Goal: Information Seeking & Learning: Learn about a topic

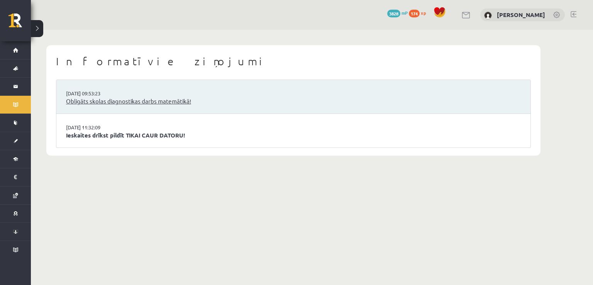
click at [126, 102] on link "Obligāts skolas diagnostikas darbs matemātikā!" at bounding box center [293, 101] width 455 height 9
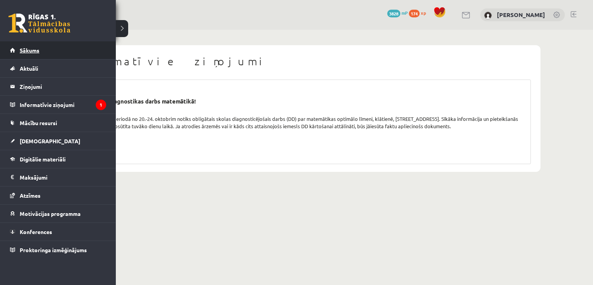
click at [32, 52] on span "Sākums" at bounding box center [30, 50] width 20 height 7
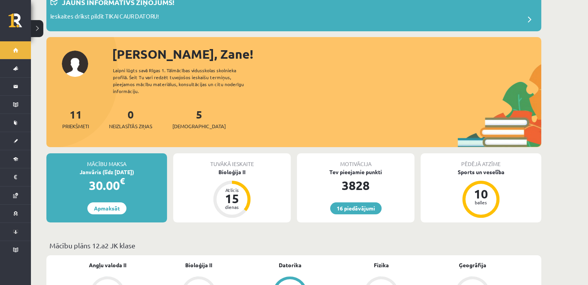
scroll to position [49, 0]
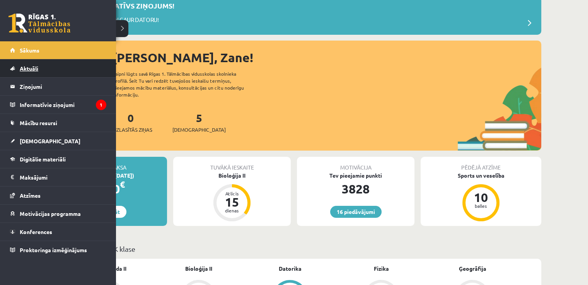
click at [33, 68] on span "Aktuāli" at bounding box center [29, 68] width 19 height 7
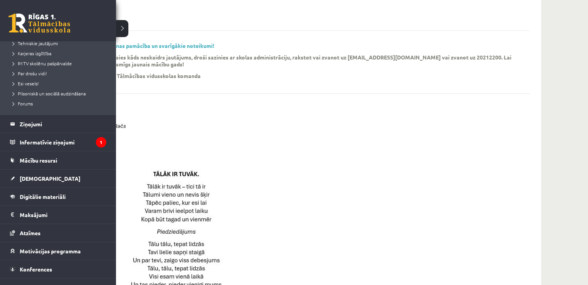
scroll to position [146, 0]
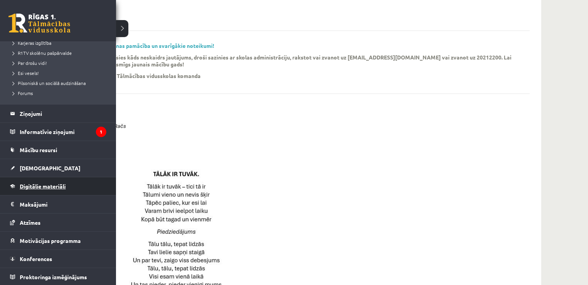
click at [45, 184] on span "Digitālie materiāli" at bounding box center [43, 186] width 46 height 7
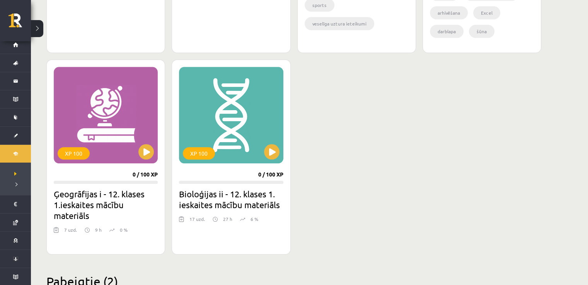
scroll to position [649, 0]
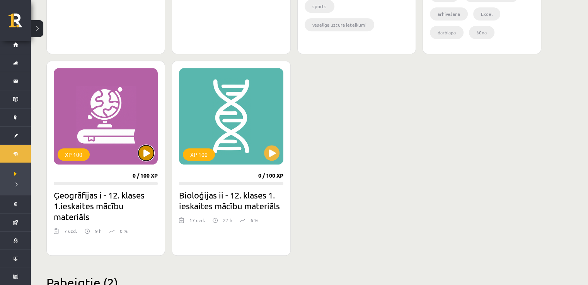
click at [142, 151] on button at bounding box center [145, 152] width 15 height 15
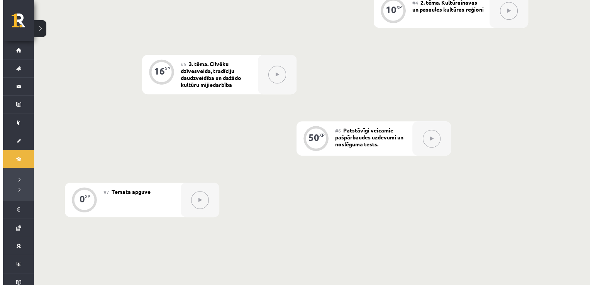
scroll to position [88, 0]
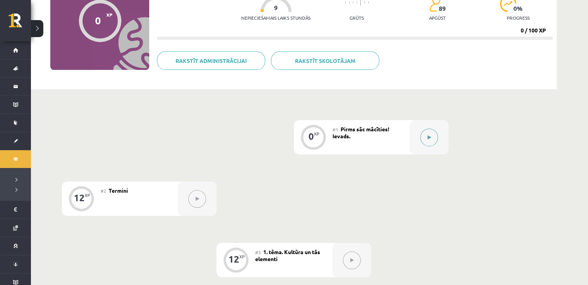
click at [425, 133] on button at bounding box center [429, 138] width 18 height 18
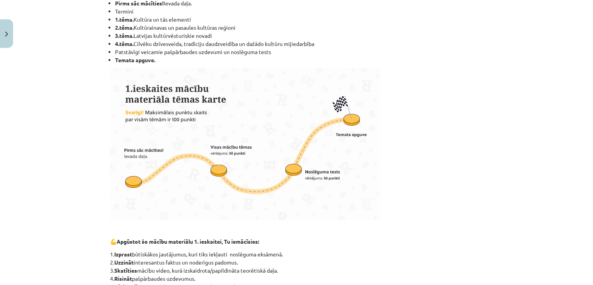
scroll to position [455, 0]
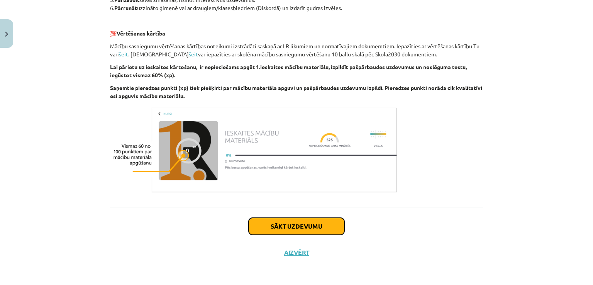
click at [318, 224] on button "Sākt uzdevumu" at bounding box center [297, 226] width 96 height 17
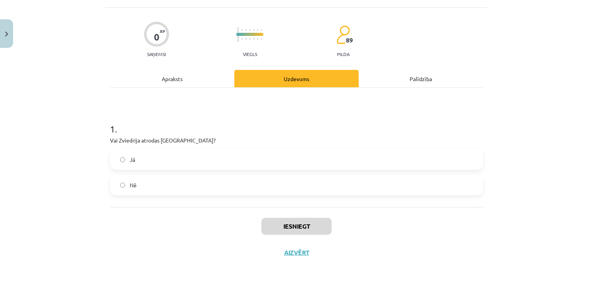
scroll to position [19, 0]
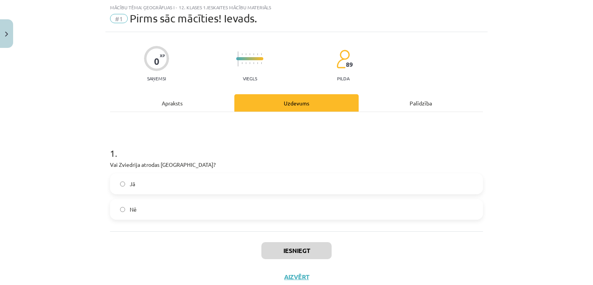
click at [179, 107] on div "Apraksts" at bounding box center [172, 102] width 124 height 17
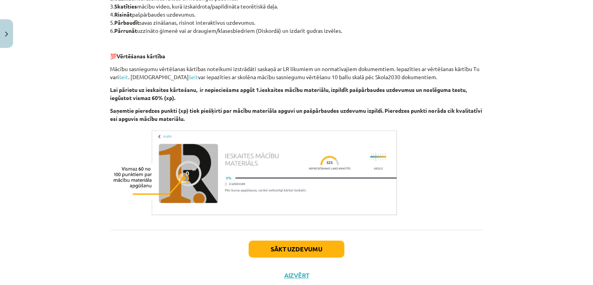
scroll to position [425, 0]
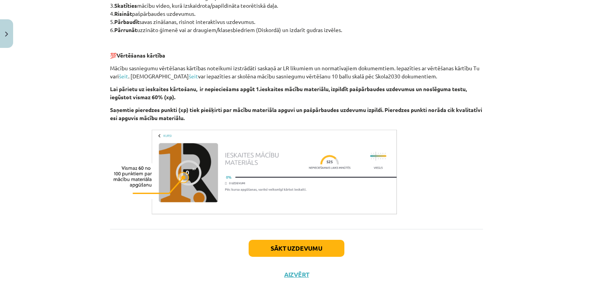
drag, startPoint x: 296, startPoint y: 245, endPoint x: 297, endPoint y: 250, distance: 4.9
click at [297, 250] on div "Sākt uzdevumu Aizvērt" at bounding box center [296, 256] width 373 height 54
click at [297, 250] on button "Sākt uzdevumu" at bounding box center [297, 248] width 96 height 17
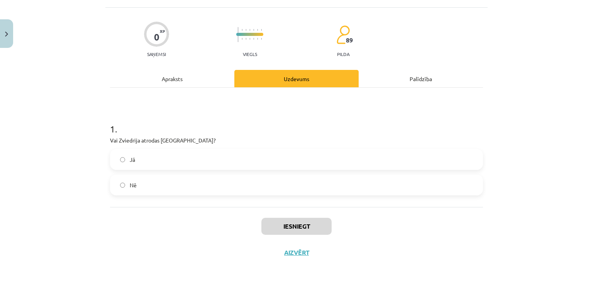
scroll to position [19, 0]
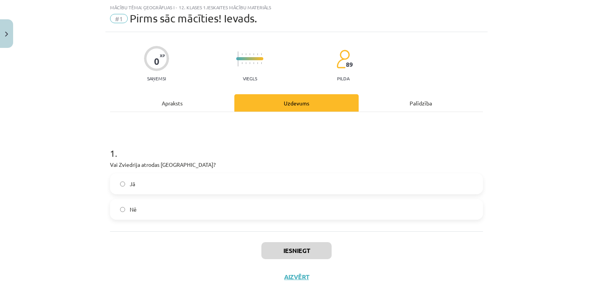
click at [201, 187] on label "Jā" at bounding box center [297, 183] width 372 height 19
click at [321, 254] on button "Iesniegt" at bounding box center [297, 250] width 70 height 17
click at [301, 282] on button "Nākamā nodarbība" at bounding box center [297, 282] width 76 height 18
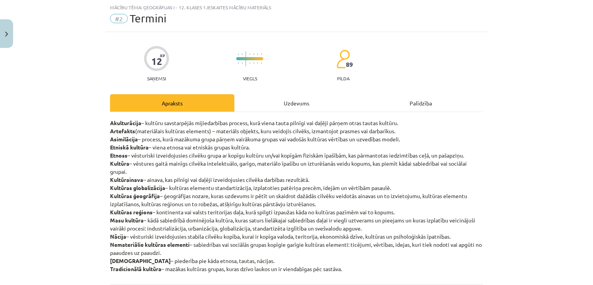
drag, startPoint x: 225, startPoint y: 143, endPoint x: 523, endPoint y: 90, distance: 302.3
click at [523, 90] on div "Mācību tēma: Ģeogrāfijas i - 12. klases 1.ieskaites mācību materiāls #2 Termini…" at bounding box center [296, 142] width 593 height 285
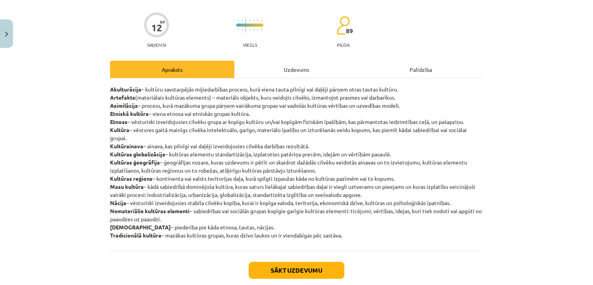
scroll to position [56, 0]
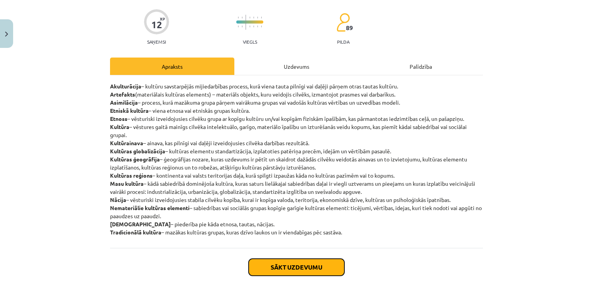
click at [316, 273] on button "Sākt uzdevumu" at bounding box center [297, 267] width 96 height 17
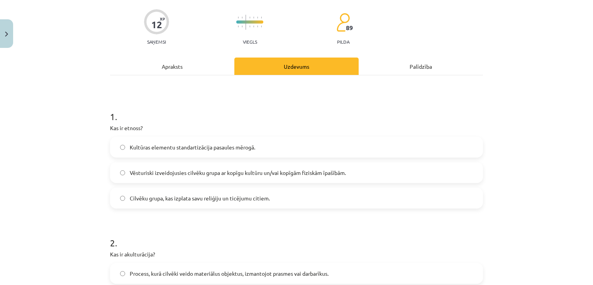
scroll to position [19, 0]
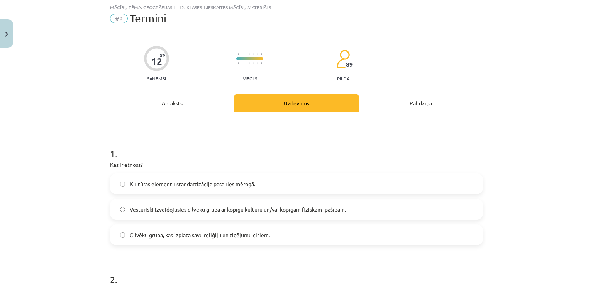
click at [177, 95] on div "Apraksts" at bounding box center [172, 102] width 124 height 17
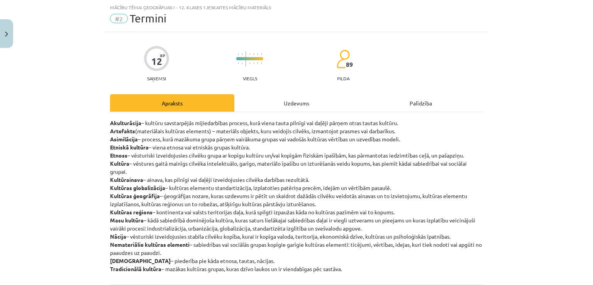
click at [285, 99] on div "Uzdevums" at bounding box center [296, 102] width 124 height 17
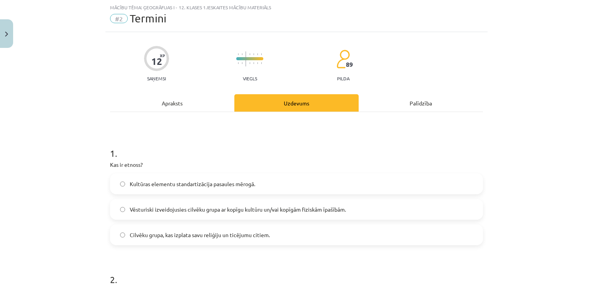
click at [281, 205] on span "Vēsturiski izveidojusies cilvēku grupa ar kopīgu kultūru un/vai kopīgām fiziskā…" at bounding box center [238, 209] width 216 height 8
click at [175, 98] on div "Apraksts" at bounding box center [172, 102] width 124 height 17
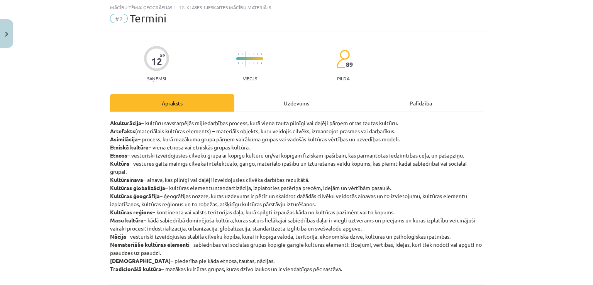
click at [261, 101] on div "Uzdevums" at bounding box center [296, 102] width 124 height 17
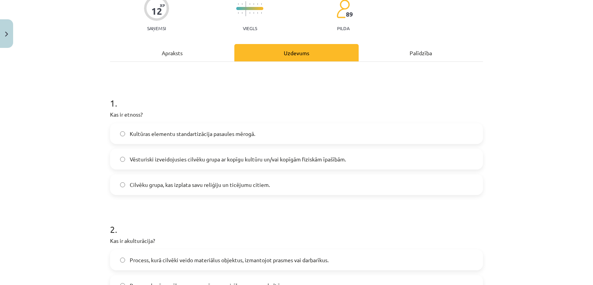
scroll to position [57, 0]
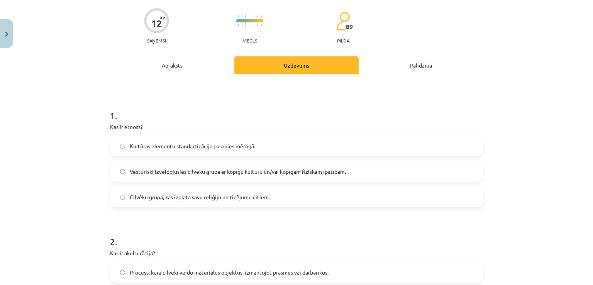
click at [195, 61] on div "Apraksts" at bounding box center [172, 64] width 124 height 17
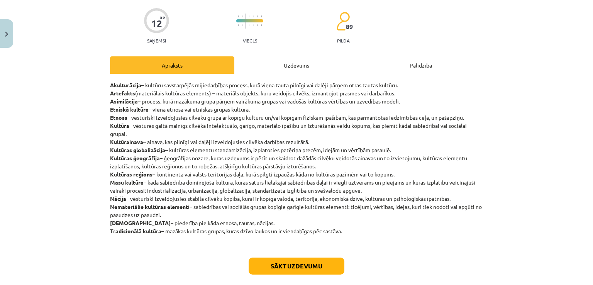
scroll to position [19, 0]
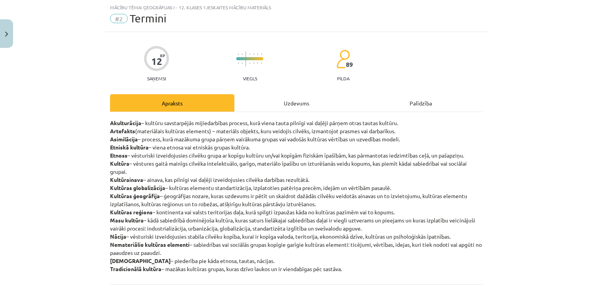
click at [275, 107] on div "Uzdevums" at bounding box center [296, 102] width 124 height 17
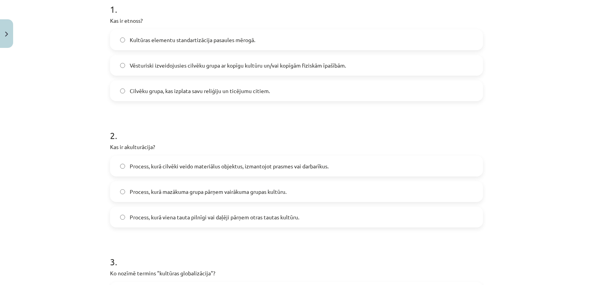
scroll to position [212, 0]
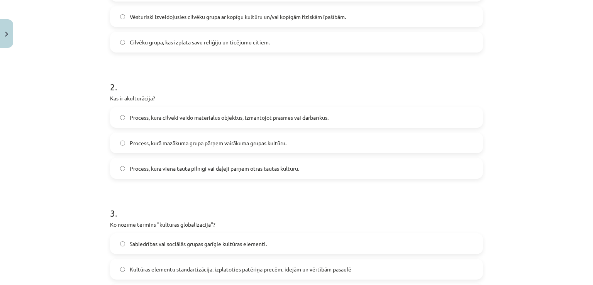
click at [267, 171] on span "Process, kurā viena tauta pilnīgi vai daļēji pārņem otras tautas kultūru." at bounding box center [215, 169] width 170 height 8
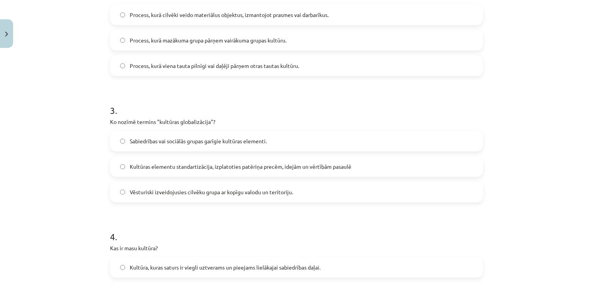
scroll to position [316, 0]
click at [315, 156] on label "Kultūras elementu standartizācija, izplatoties patēriņa precēm, idejām un vērtī…" at bounding box center [297, 165] width 372 height 19
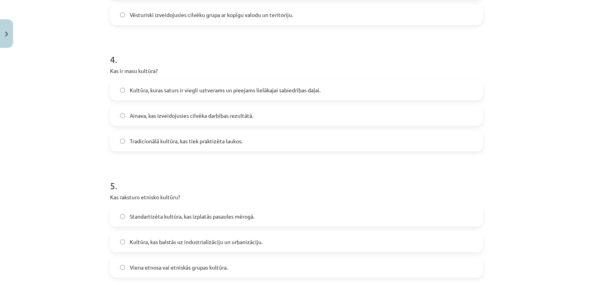
scroll to position [494, 0]
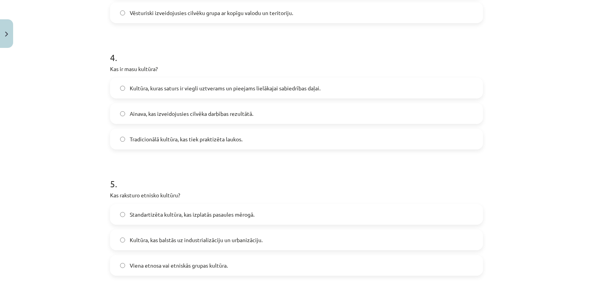
click at [341, 97] on label "Kultūra, kuras saturs ir viegli uztverams un pieejams lielākajai sabiedrības da…" at bounding box center [297, 87] width 372 height 19
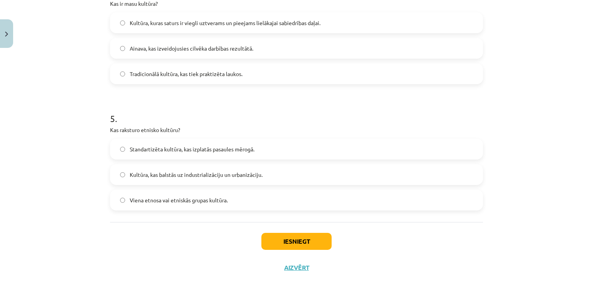
scroll to position [574, 0]
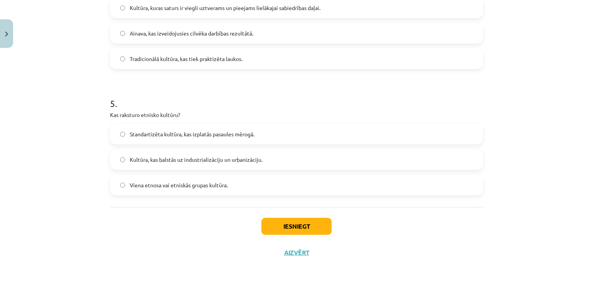
click at [379, 181] on label "Viena etnosa vai etniskās grupas kultūra." at bounding box center [297, 184] width 372 height 19
click at [328, 215] on div "Iesniegt Aizvērt" at bounding box center [296, 234] width 373 height 54
click at [315, 223] on button "Iesniegt" at bounding box center [297, 226] width 70 height 17
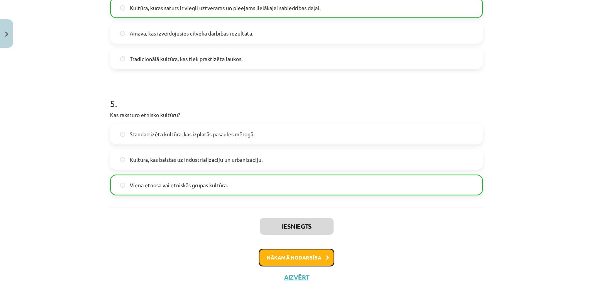
click at [298, 265] on button "Nākamā nodarbība" at bounding box center [297, 258] width 76 height 18
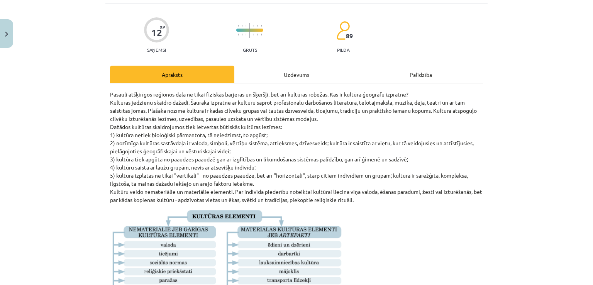
scroll to position [19, 0]
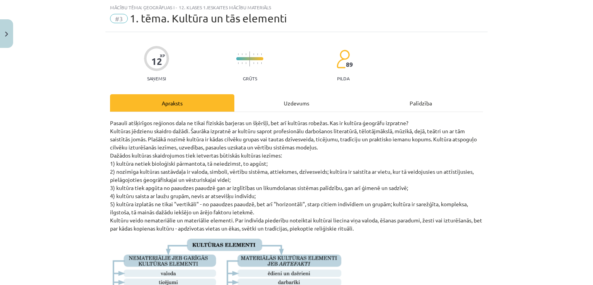
click at [270, 103] on div "Uzdevums" at bounding box center [296, 102] width 124 height 17
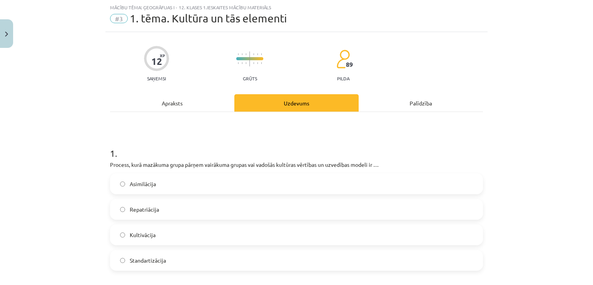
click at [192, 102] on div "Apraksts" at bounding box center [172, 102] width 124 height 17
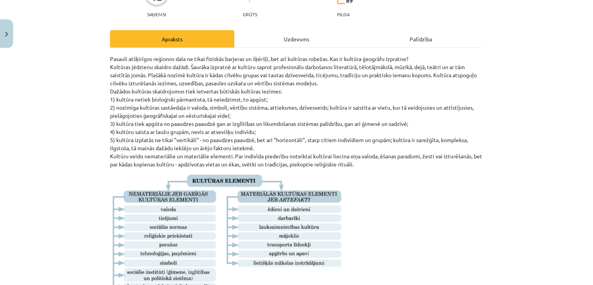
scroll to position [82, 0]
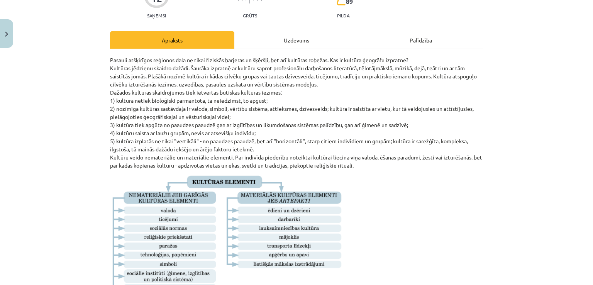
click at [301, 39] on div "Uzdevums" at bounding box center [296, 39] width 124 height 17
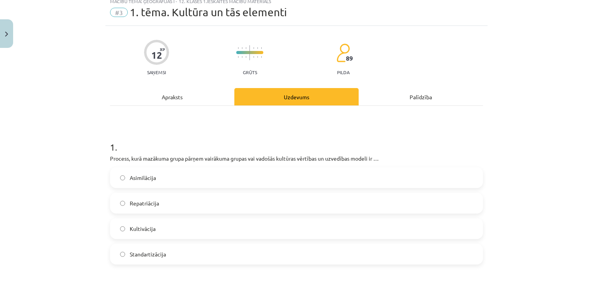
scroll to position [19, 0]
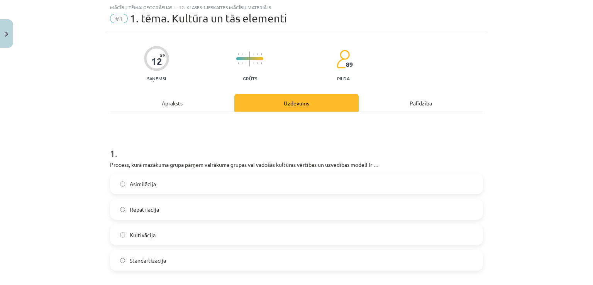
click at [267, 184] on label "Asimilācija" at bounding box center [297, 183] width 372 height 19
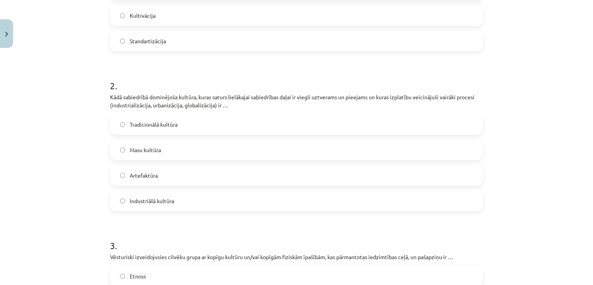
scroll to position [241, 0]
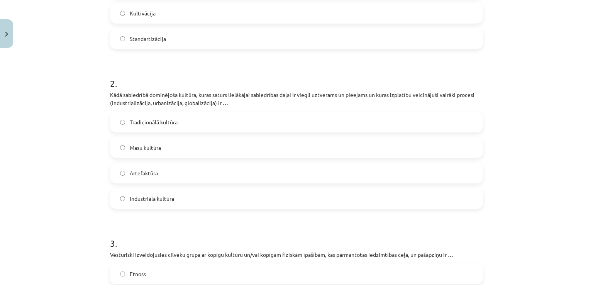
click at [411, 139] on label "Masu kultūra" at bounding box center [297, 147] width 372 height 19
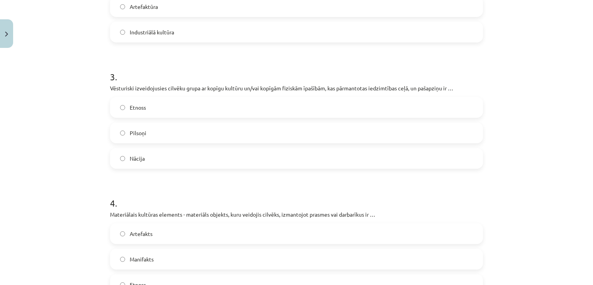
scroll to position [404, 0]
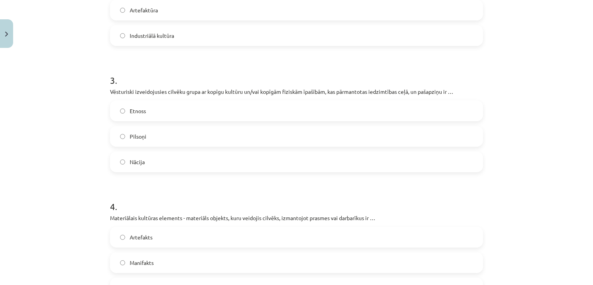
click at [446, 160] on label "Nācija" at bounding box center [297, 161] width 372 height 19
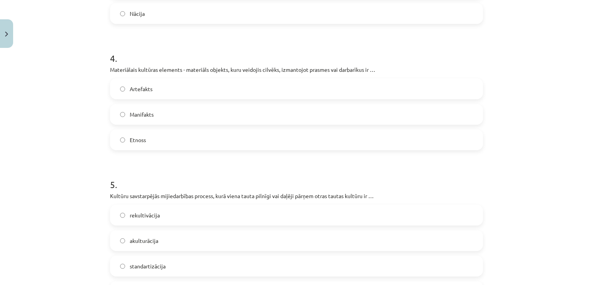
scroll to position [550, 0]
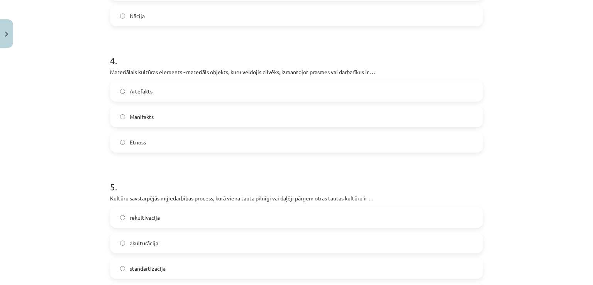
click at [338, 92] on label "Artefakts" at bounding box center [297, 91] width 372 height 19
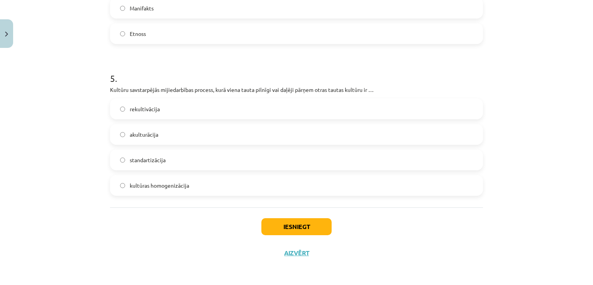
click at [181, 133] on label "akulturācija" at bounding box center [297, 134] width 372 height 19
click at [284, 225] on button "Iesniegt" at bounding box center [297, 226] width 70 height 17
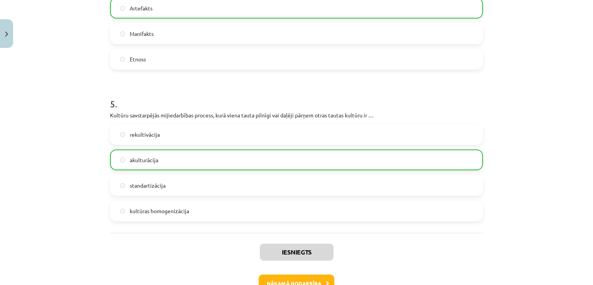
scroll to position [683, 0]
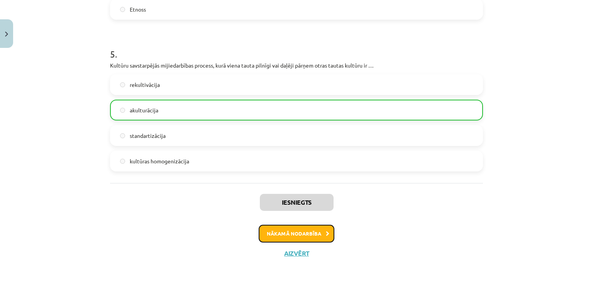
click at [316, 232] on button "Nākamā nodarbība" at bounding box center [297, 234] width 76 height 18
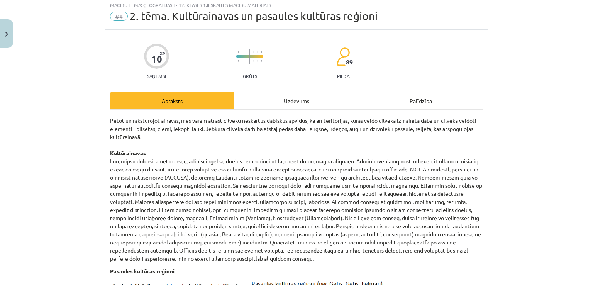
scroll to position [19, 0]
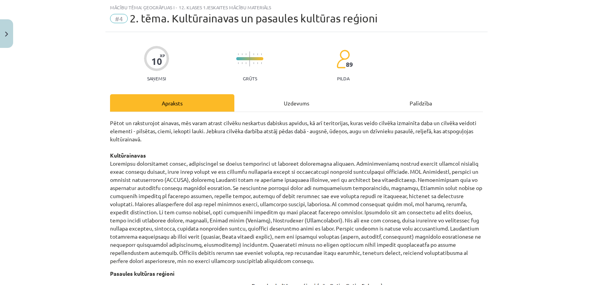
click at [283, 102] on div "Uzdevums" at bounding box center [296, 102] width 124 height 17
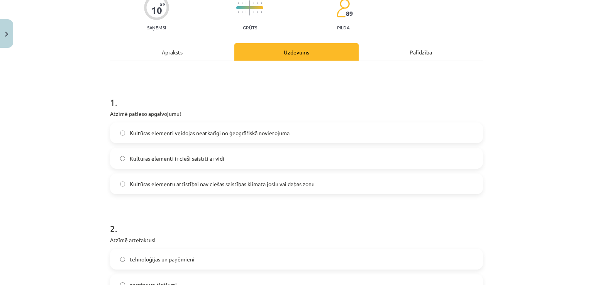
scroll to position [71, 0]
click at [156, 56] on div "Apraksts" at bounding box center [172, 50] width 124 height 17
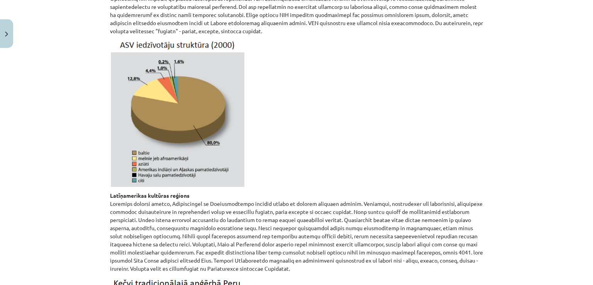
scroll to position [3504, 0]
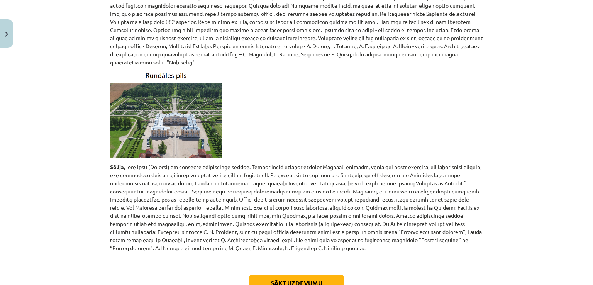
click at [309, 275] on button "Sākt uzdevumu" at bounding box center [297, 283] width 96 height 17
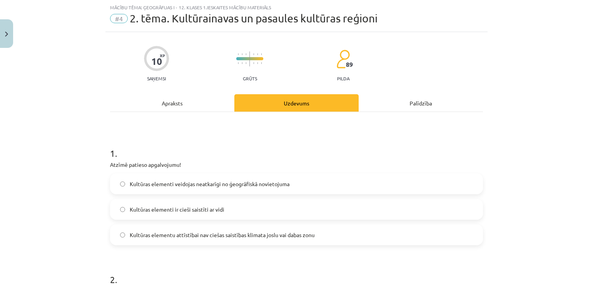
scroll to position [63, 0]
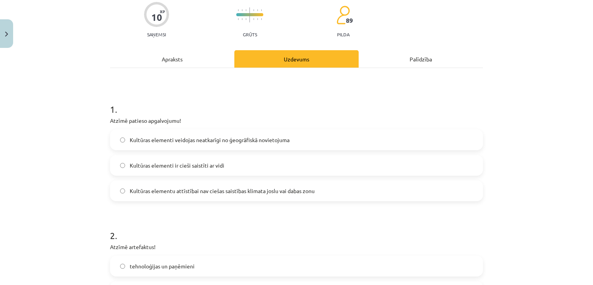
click at [156, 56] on div "Apraksts" at bounding box center [172, 58] width 124 height 17
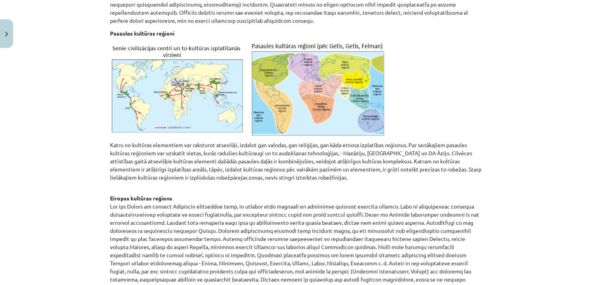
scroll to position [0, 0]
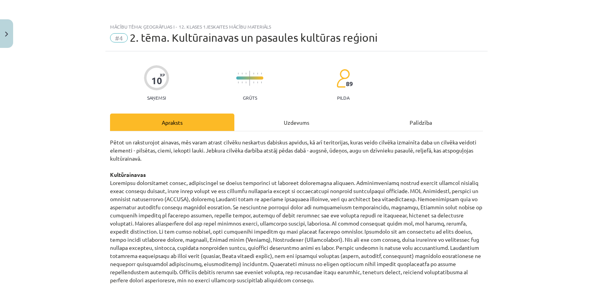
click at [286, 116] on div "Uzdevums" at bounding box center [296, 122] width 124 height 17
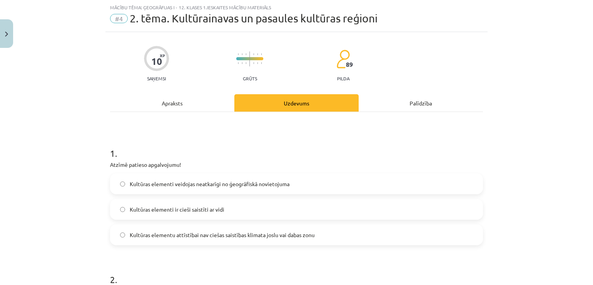
scroll to position [70, 0]
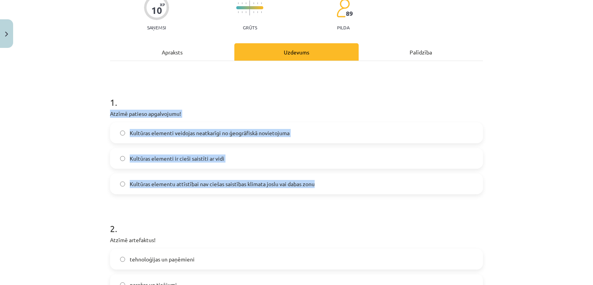
drag, startPoint x: 105, startPoint y: 113, endPoint x: 323, endPoint y: 185, distance: 229.5
copy div "Atzīmē patieso apgalvojumu! Kultūras elementi veidojas neatkarīgi no ģeogrāfisk…"
click at [250, 151] on label "Kultūras elementi ir cieši saistīti ar vidi" at bounding box center [297, 158] width 372 height 19
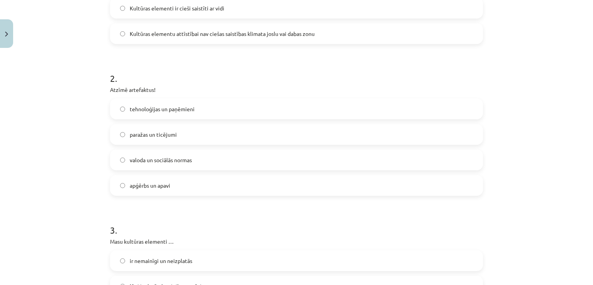
scroll to position [225, 0]
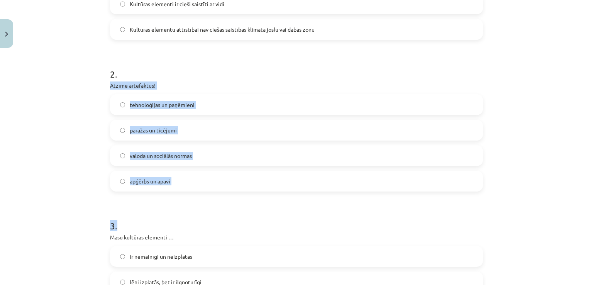
drag, startPoint x: 108, startPoint y: 84, endPoint x: 187, endPoint y: 204, distance: 144.0
click at [187, 204] on form "1 . Atzīmē patieso apgalvojumu! Kultūras elementi veidojas neatkarīgi no ģeogrā…" at bounding box center [296, 186] width 373 height 515
drag, startPoint x: 97, startPoint y: 158, endPoint x: 99, endPoint y: 147, distance: 11.4
click at [97, 158] on div "Mācību tēma: Ģeogrāfijas i - 12. klases 1.ieskaites mācību materiāls #4 2. tēma…" at bounding box center [296, 142] width 593 height 285
click at [81, 87] on div "Mācību tēma: Ģeogrāfijas i - 12. klases 1.ieskaites mācību materiāls #4 2. tēma…" at bounding box center [296, 142] width 593 height 285
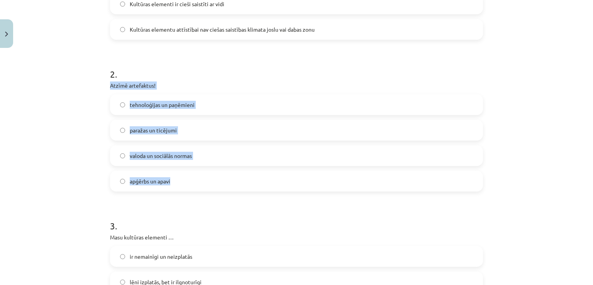
drag, startPoint x: 107, startPoint y: 86, endPoint x: 173, endPoint y: 178, distance: 113.0
click at [173, 178] on div "2 . Atzīmē artefaktus! tehnoloģijas un paņēmieni paražas un ticējumi valoda un …" at bounding box center [296, 123] width 373 height 136
copy div "Atzīmē artefaktus! tehnoloģijas un paņēmieni paražas un ticējumi valoda un soci…"
click at [227, 173] on label "apģērbs un apavi" at bounding box center [297, 181] width 372 height 19
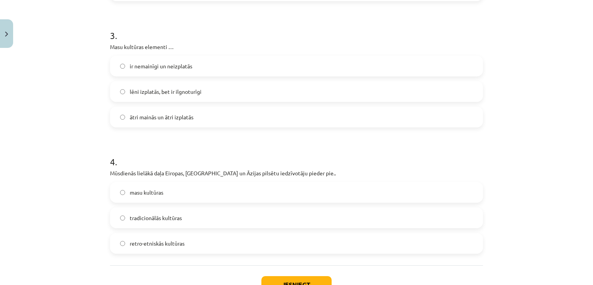
scroll to position [410, 0]
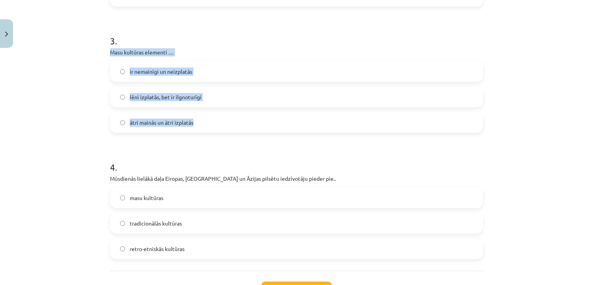
drag, startPoint x: 106, startPoint y: 52, endPoint x: 194, endPoint y: 121, distance: 111.4
copy div "Masu kultūras elementi … ir nemainīgi un neizplatās lēni izplatās, bet ir ilgno…"
click at [213, 124] on label "ātri mainās un ātri izplatās" at bounding box center [297, 122] width 372 height 19
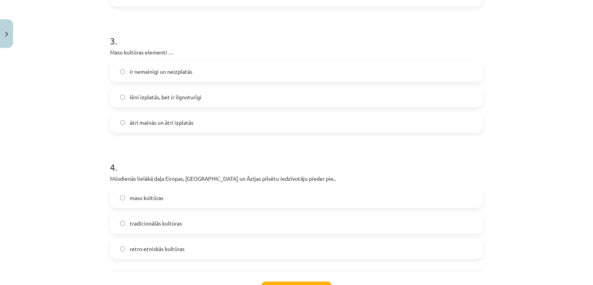
scroll to position [473, 0]
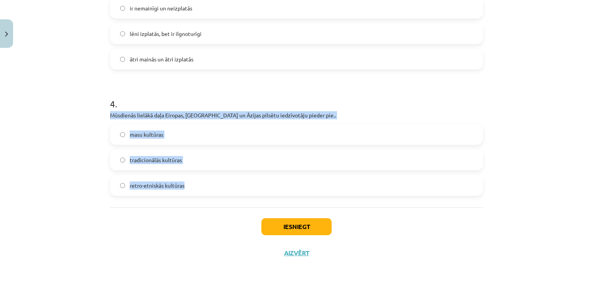
drag, startPoint x: 108, startPoint y: 115, endPoint x: 201, endPoint y: 190, distance: 119.4
copy div "Mūsdienās lielākā daļa Eiropas, [GEOGRAPHIC_DATA] un Āzijas pilsētu iedzīvotāju…"
click at [198, 141] on label "masu kultūras" at bounding box center [297, 134] width 372 height 19
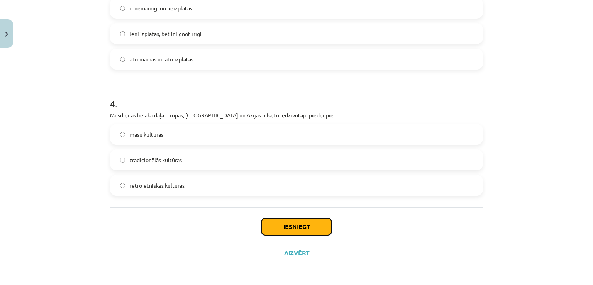
click at [295, 234] on button "Iesniegt" at bounding box center [297, 226] width 70 height 17
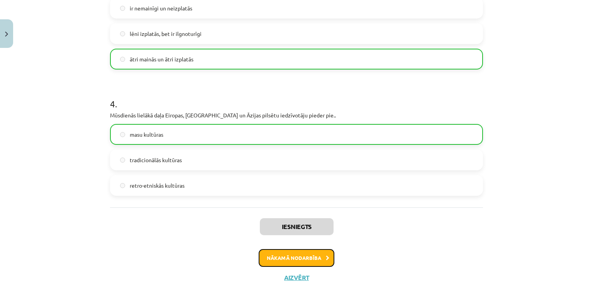
click at [316, 263] on button "Nākamā nodarbība" at bounding box center [297, 258] width 76 height 18
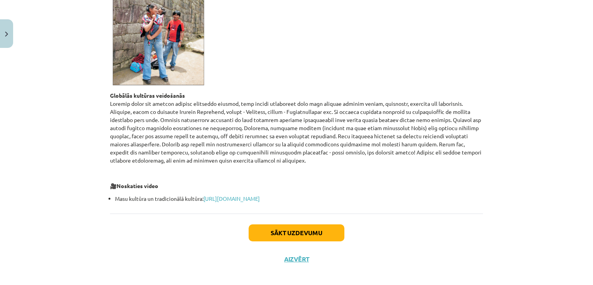
scroll to position [0, 0]
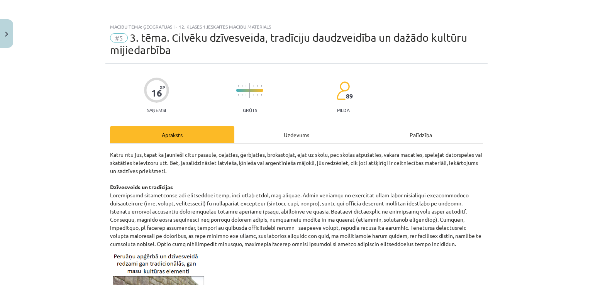
click at [288, 139] on div "Uzdevums" at bounding box center [296, 134] width 124 height 17
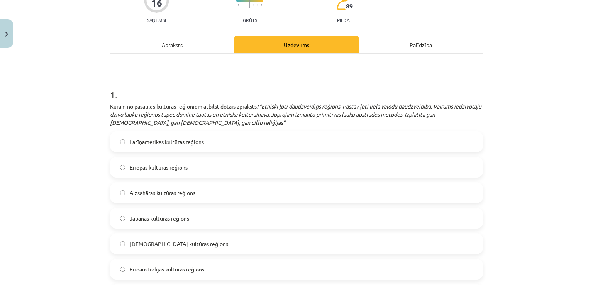
scroll to position [88, 0]
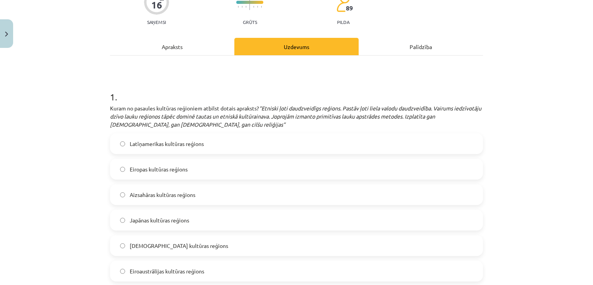
click at [183, 46] on div "Apraksts" at bounding box center [172, 46] width 124 height 17
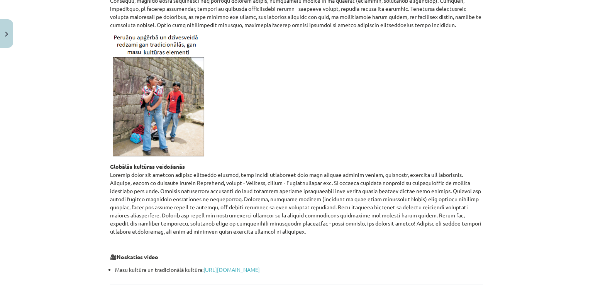
scroll to position [297, 0]
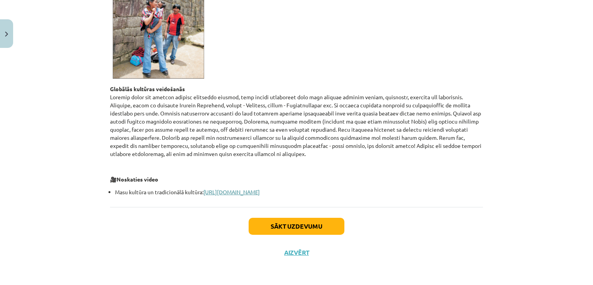
click at [260, 194] on link "[URL][DOMAIN_NAME]" at bounding box center [232, 191] width 56 height 7
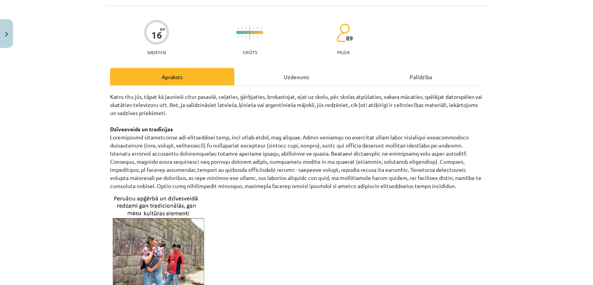
scroll to position [57, 0]
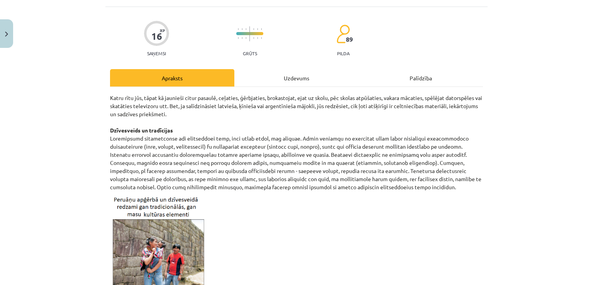
click at [300, 68] on div "16 XP Saņemsi Grūts 89 pilda Apraksts Uzdevums Palīdzība Katru rītu jūs, tāpat …" at bounding box center [296, 256] width 382 height 499
click at [299, 81] on div "Uzdevums" at bounding box center [296, 77] width 124 height 17
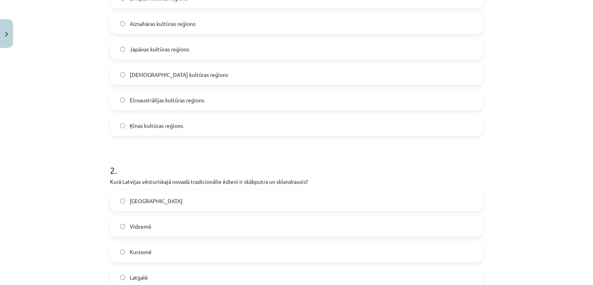
scroll to position [0, 0]
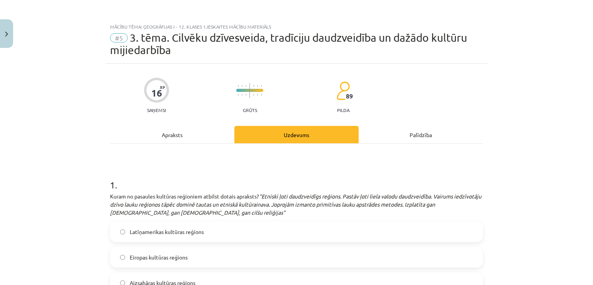
click at [164, 139] on div "Apraksts" at bounding box center [172, 134] width 124 height 17
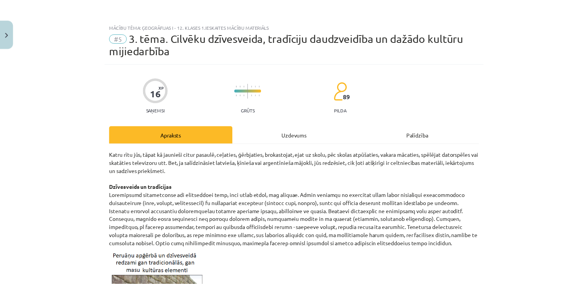
scroll to position [19, 0]
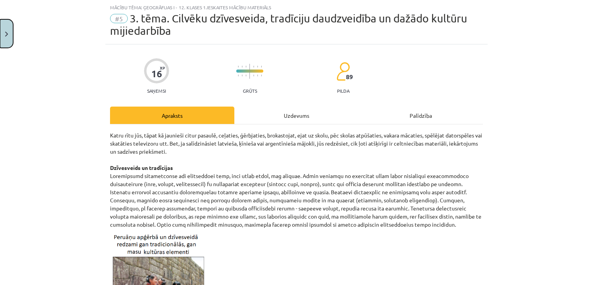
click at [4, 34] on button "Close" at bounding box center [6, 33] width 13 height 29
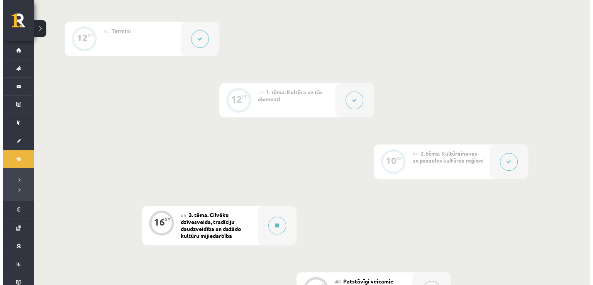
scroll to position [280, 0]
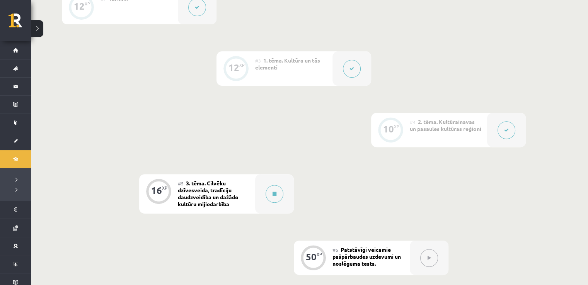
click at [356, 62] on button at bounding box center [352, 69] width 18 height 18
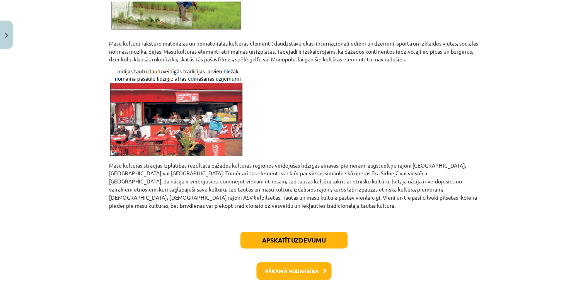
scroll to position [0, 0]
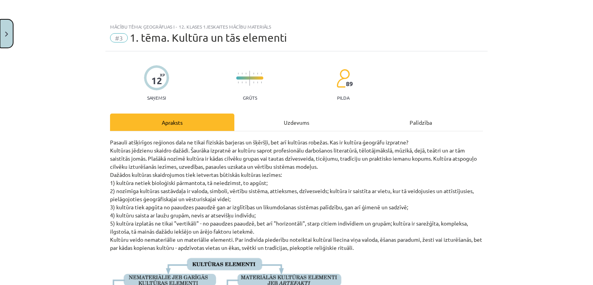
click at [4, 34] on button "Close" at bounding box center [6, 33] width 13 height 29
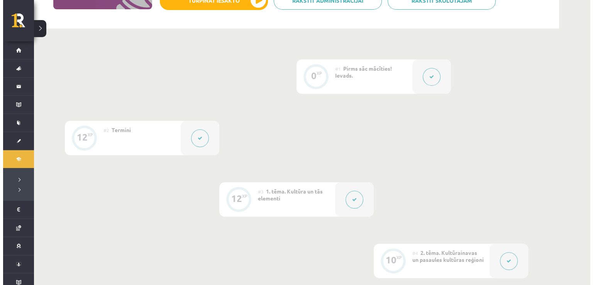
scroll to position [156, 0]
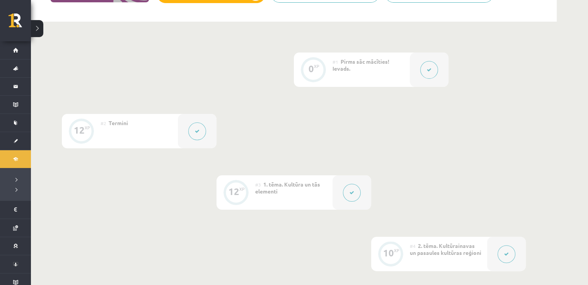
click at [198, 133] on icon at bounding box center [197, 131] width 5 height 5
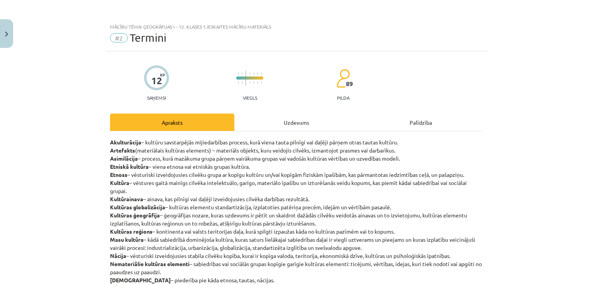
click at [307, 120] on div "Uzdevums" at bounding box center [296, 122] width 124 height 17
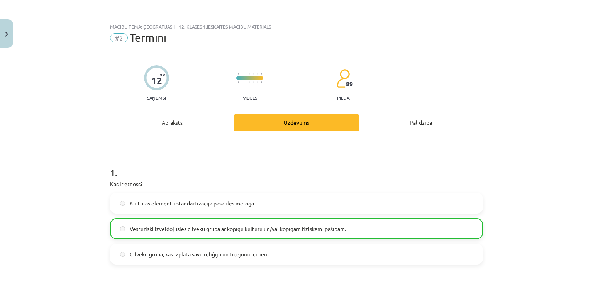
scroll to position [19, 0]
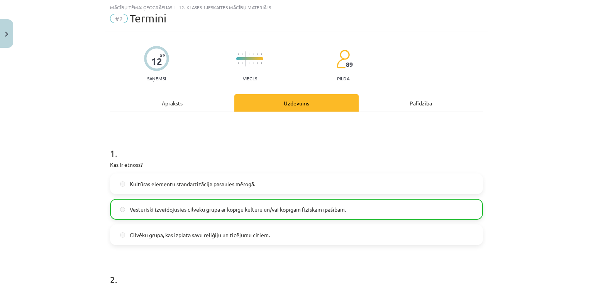
click at [191, 100] on div "Apraksts" at bounding box center [172, 102] width 124 height 17
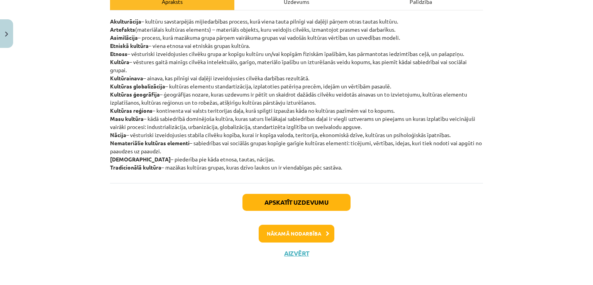
scroll to position [0, 0]
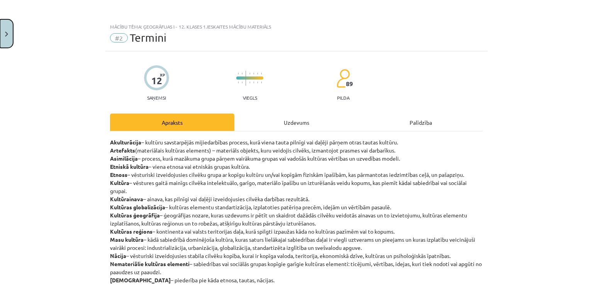
click at [2, 30] on button "Close" at bounding box center [6, 33] width 13 height 29
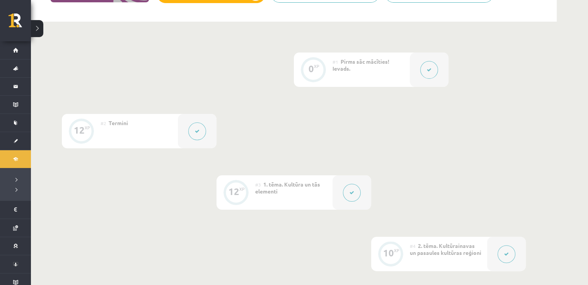
click at [353, 189] on button at bounding box center [352, 193] width 18 height 18
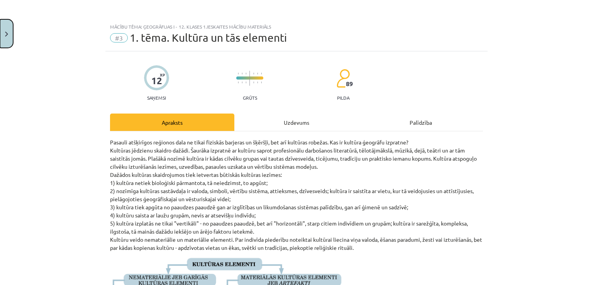
click at [6, 27] on button "Close" at bounding box center [6, 33] width 13 height 29
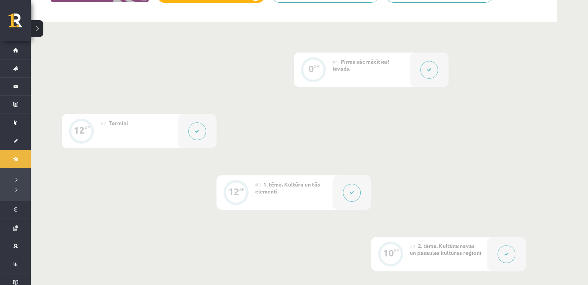
click at [428, 73] on button at bounding box center [429, 70] width 18 height 18
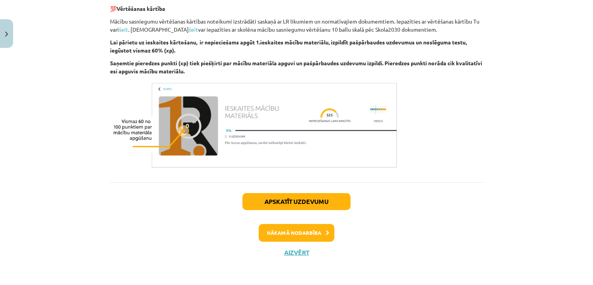
scroll to position [479, 0]
click at [299, 231] on button "Nākamā nodarbība" at bounding box center [297, 233] width 76 height 18
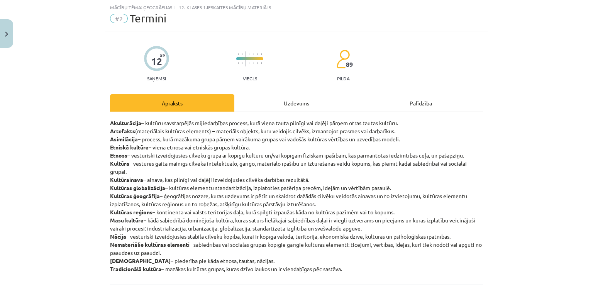
scroll to position [121, 0]
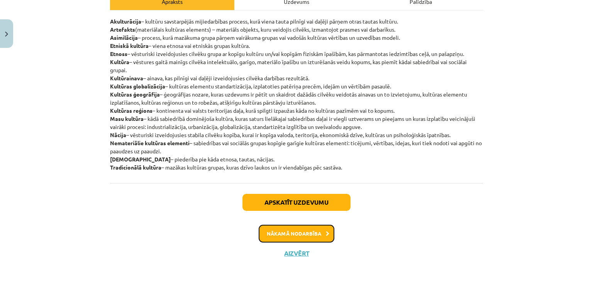
click at [316, 225] on button "Nākamā nodarbība" at bounding box center [297, 234] width 76 height 18
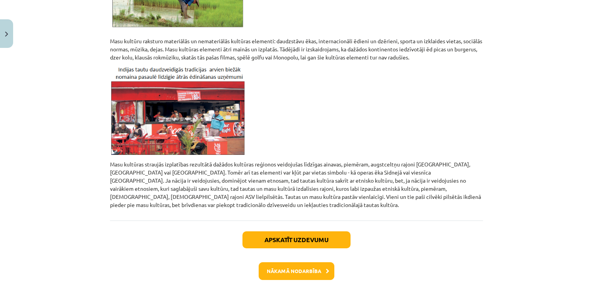
scroll to position [701, 0]
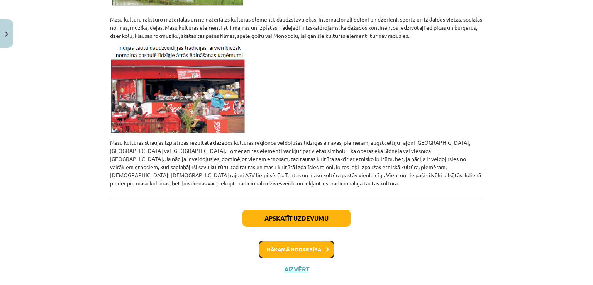
click at [302, 241] on button "Nākamā nodarbība" at bounding box center [297, 250] width 76 height 18
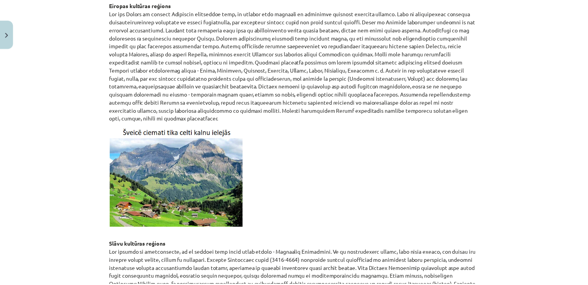
scroll to position [79, 0]
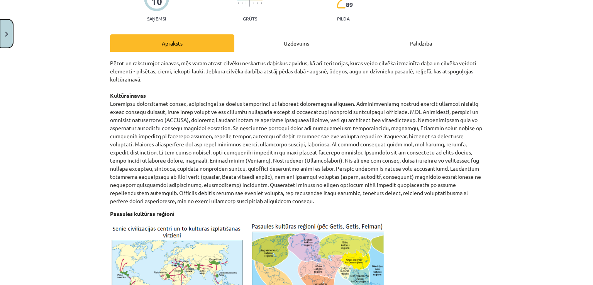
click at [9, 34] on button "Close" at bounding box center [6, 33] width 13 height 29
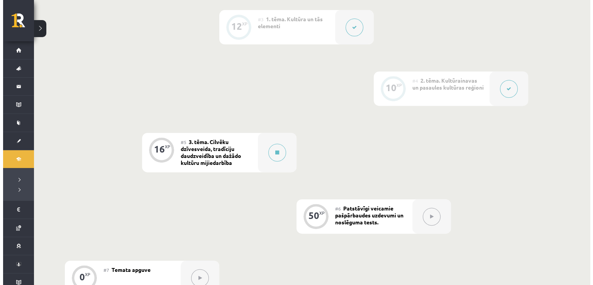
scroll to position [329, 0]
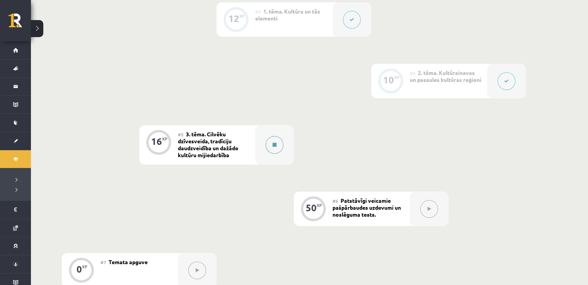
click at [283, 139] on div at bounding box center [274, 144] width 39 height 39
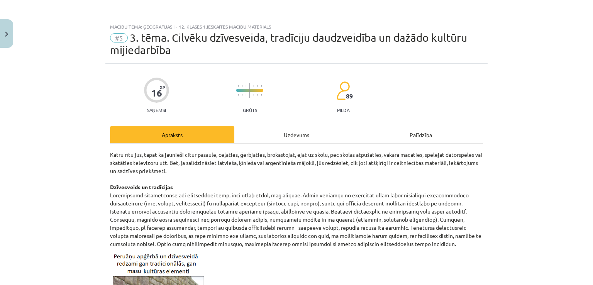
click at [302, 130] on div "Uzdevums" at bounding box center [296, 134] width 124 height 17
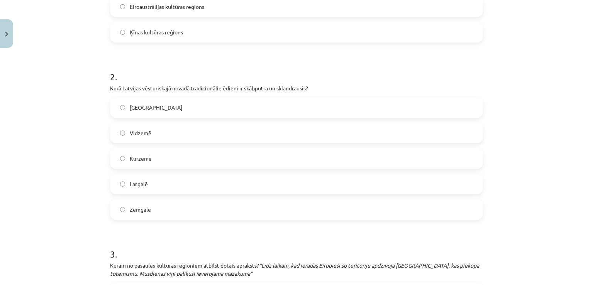
scroll to position [360, 0]
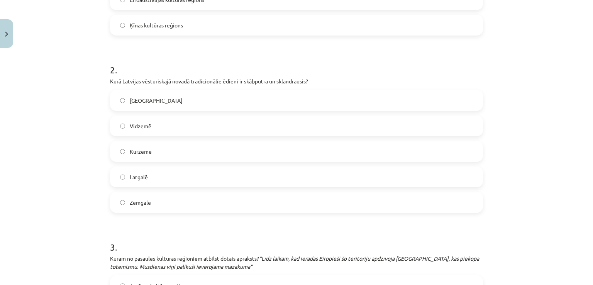
click at [321, 173] on label "Latgalē" at bounding box center [297, 176] width 372 height 19
click at [112, 153] on label "Kurzemē" at bounding box center [297, 151] width 372 height 19
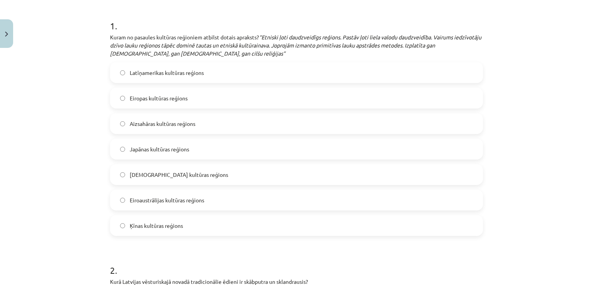
scroll to position [178, 0]
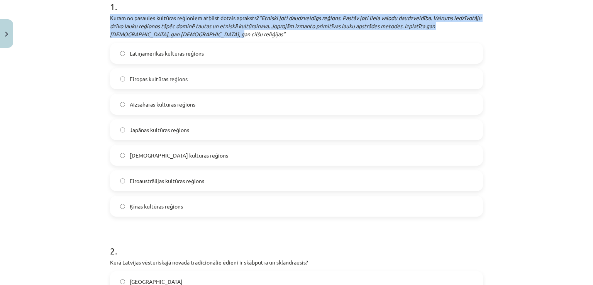
drag, startPoint x: 105, startPoint y: 16, endPoint x: 212, endPoint y: 33, distance: 107.9
copy p "Kuram no pasaules kultūras reģioniem atbilst dotais apraksts? “Etniski ļoti dau…"
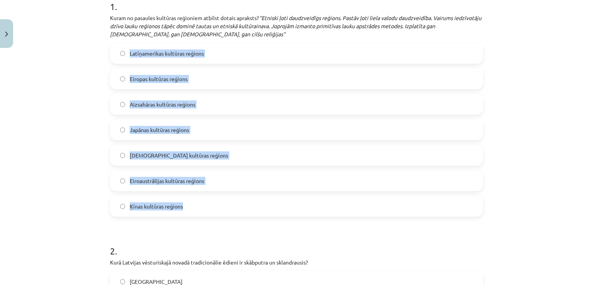
drag, startPoint x: 126, startPoint y: 47, endPoint x: 187, endPoint y: 205, distance: 169.8
click at [187, 205] on div "Latīņamerikas kultūras reģions Eiropas kultūras reģions Aizsahāras kultūras reģ…" at bounding box center [296, 130] width 373 height 174
copy div "Latīņamerikas kultūras reģions Eiropas kultūras reģions Aizsahāras kultūras reģ…"
click at [219, 104] on label "Aizsahāras kultūras reģions" at bounding box center [297, 104] width 372 height 19
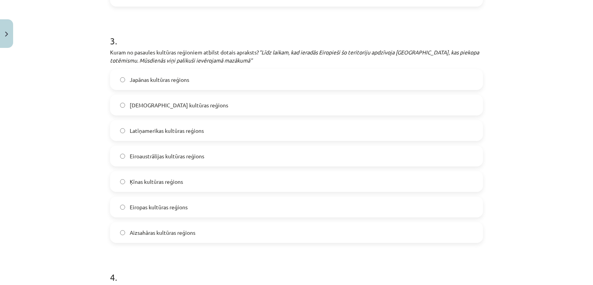
scroll to position [581, 0]
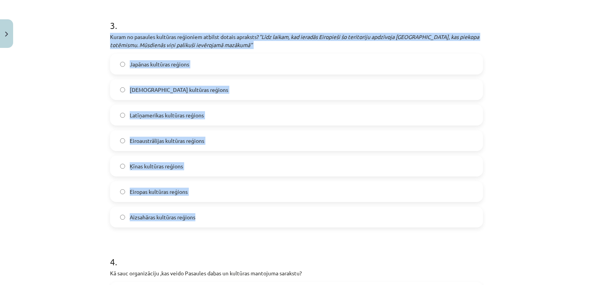
drag, startPoint x: 106, startPoint y: 36, endPoint x: 233, endPoint y: 222, distance: 225.2
click at [233, 222] on div "16 XP Saņemsi Grūts 89 pilda Apraksts Uzdevums Palīdzība 1 . Kuram no pasaules …" at bounding box center [296, 206] width 382 height 1448
copy div "Kuram no pasaules kultūras reģioniem atbilst dotais apraksts? “Līdz laikam, kad…"
click at [236, 137] on label "Eiroaustrālijas kultūras reģions" at bounding box center [297, 140] width 372 height 19
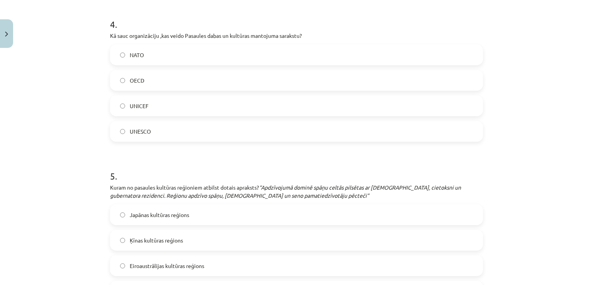
scroll to position [813, 0]
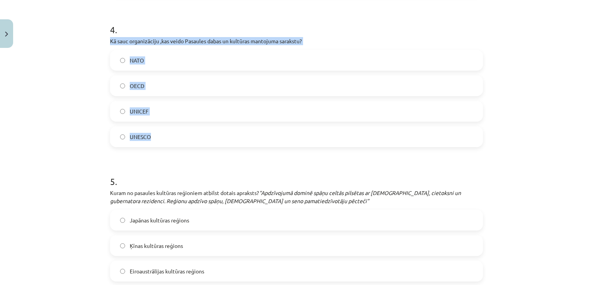
drag, startPoint x: 114, startPoint y: 44, endPoint x: 181, endPoint y: 101, distance: 87.4
copy div "Kā sauc organizāciju ,kas veido Pasaules dabas un kultūras mantojuma sarakstu? …"
click at [256, 137] on label "UNESCO" at bounding box center [297, 136] width 372 height 19
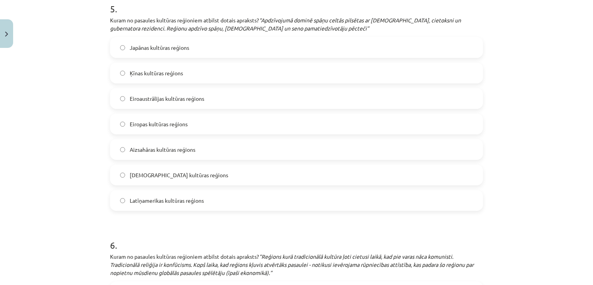
scroll to position [990, 0]
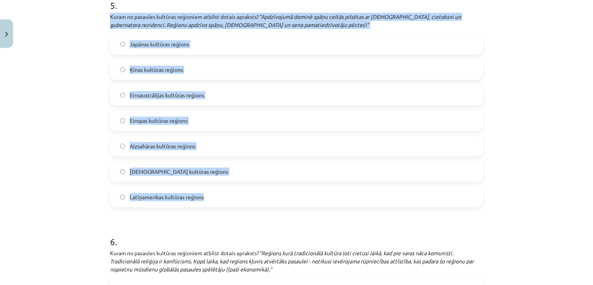
drag, startPoint x: 107, startPoint y: 14, endPoint x: 239, endPoint y: 197, distance: 226.0
click at [239, 197] on div "5 . Kuram no pasaules kultūras reģioniem atbilst dotais apraksts? “Apdzīvojumā …" at bounding box center [296, 96] width 373 height 221
copy div "Kuram no pasaules kultūras reģioniem atbilst dotais apraksts? “Apdzīvojumā domi…"
click at [217, 201] on label "Latīņamerikas kultūras reģions" at bounding box center [297, 196] width 372 height 19
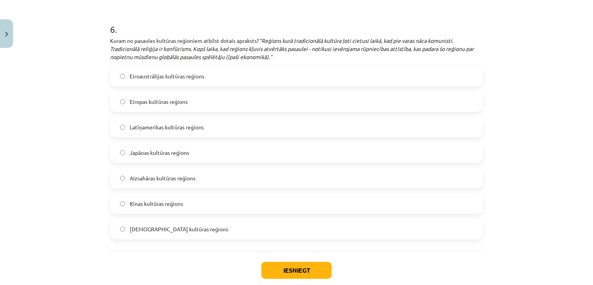
scroll to position [1209, 0]
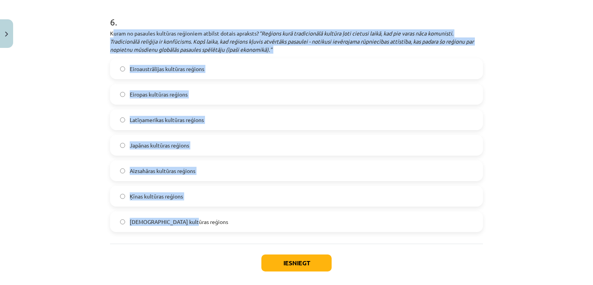
drag, startPoint x: 110, startPoint y: 35, endPoint x: 229, endPoint y: 229, distance: 227.9
click at [229, 229] on div "6 . Kuram no pasaules kultūras reģioniem atbilst dotais apraksts? “Reģions kurā…" at bounding box center [296, 117] width 373 height 229
copy div "uram no pasaules kultūras reģioniem atbilst dotais apraksts? “Reģions kurā trad…"
click at [202, 199] on label "Ķīnas kultūras reģions" at bounding box center [297, 196] width 372 height 19
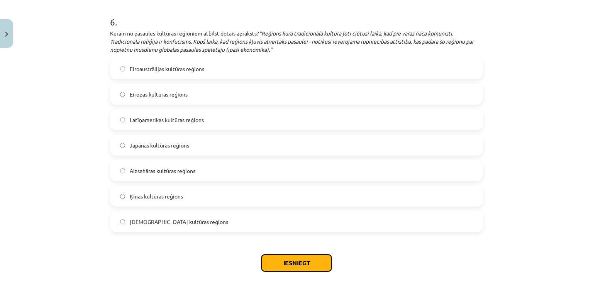
click at [294, 265] on button "Iesniegt" at bounding box center [297, 263] width 70 height 17
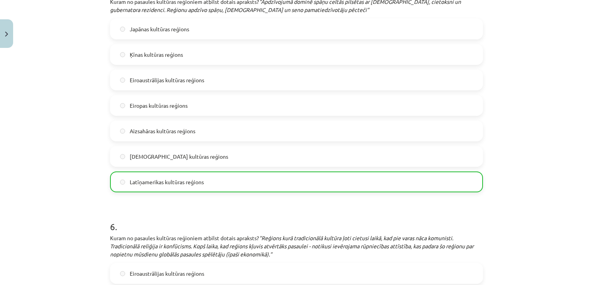
scroll to position [1270, 0]
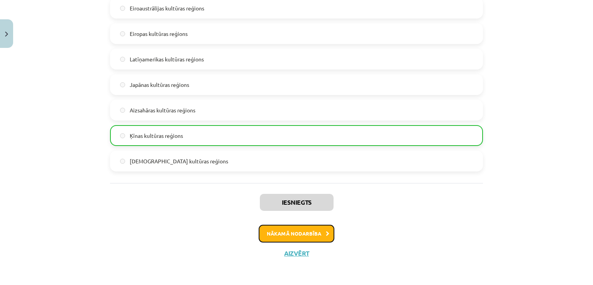
click at [286, 240] on button "Nākamā nodarbība" at bounding box center [297, 234] width 76 height 18
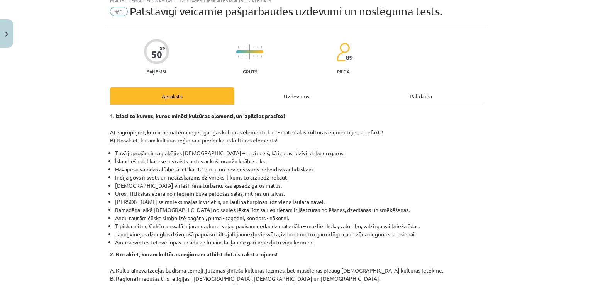
scroll to position [19, 0]
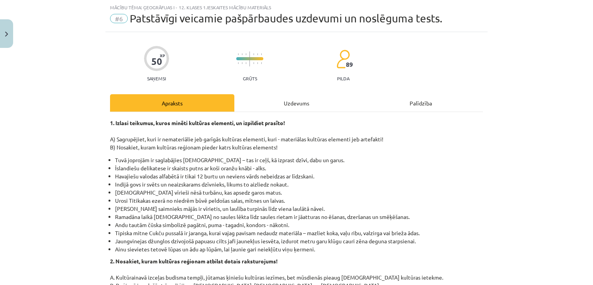
click at [288, 104] on div "Uzdevums" at bounding box center [296, 102] width 124 height 17
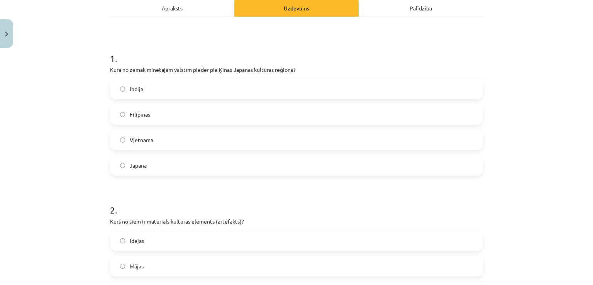
scroll to position [116, 0]
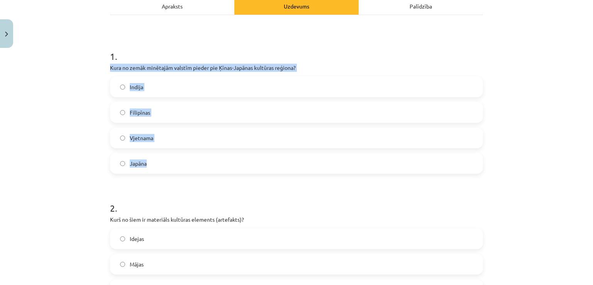
drag, startPoint x: 105, startPoint y: 66, endPoint x: 180, endPoint y: 165, distance: 123.6
click at [192, 161] on label "Japāna" at bounding box center [297, 163] width 372 height 19
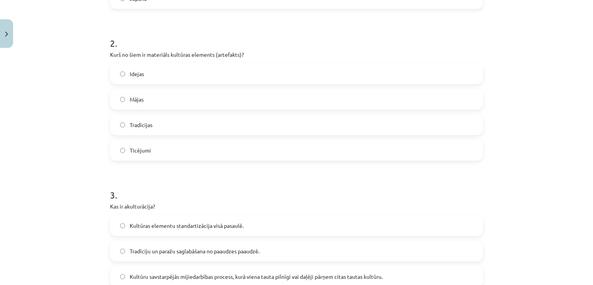
scroll to position [275, 0]
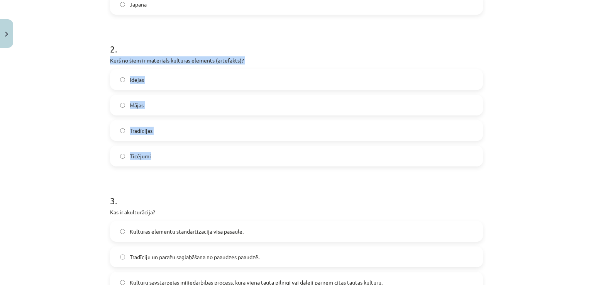
drag, startPoint x: 106, startPoint y: 58, endPoint x: 184, endPoint y: 157, distance: 126.0
click at [173, 109] on label "Mājas" at bounding box center [297, 104] width 372 height 19
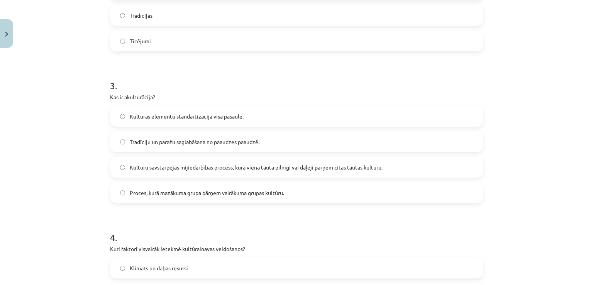
scroll to position [436, 0]
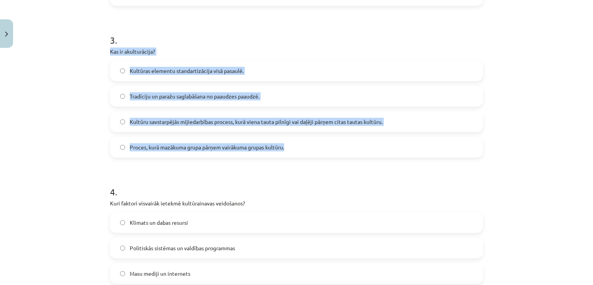
drag, startPoint x: 107, startPoint y: 51, endPoint x: 299, endPoint y: 157, distance: 219.4
click at [299, 157] on div "3 . Kas ir akulturācija? Kultūras elementu standartizācija visā pasaulē. Tradīc…" at bounding box center [296, 89] width 373 height 136
click at [352, 124] on span "Kultūru savstarpējās mijiedarbības process, kurā viena tauta pilnīgi vai daļēji…" at bounding box center [256, 122] width 253 height 8
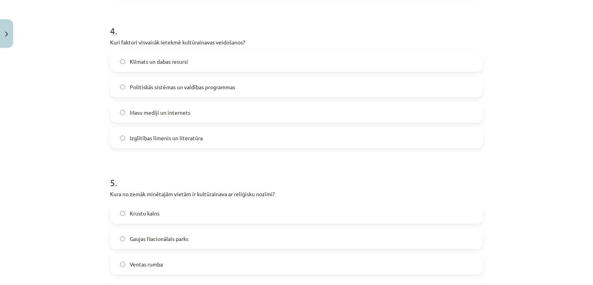
scroll to position [595, 0]
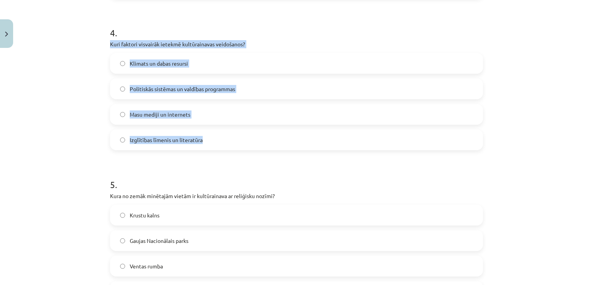
drag, startPoint x: 107, startPoint y: 44, endPoint x: 243, endPoint y: 133, distance: 162.8
click at [243, 133] on div "4 . Kuri faktori visvairāk ietekmē kultūrainavas veidošanos? Klimats un dabas r…" at bounding box center [296, 82] width 373 height 136
click at [212, 69] on label "Klimats un dabas resursi" at bounding box center [297, 63] width 372 height 19
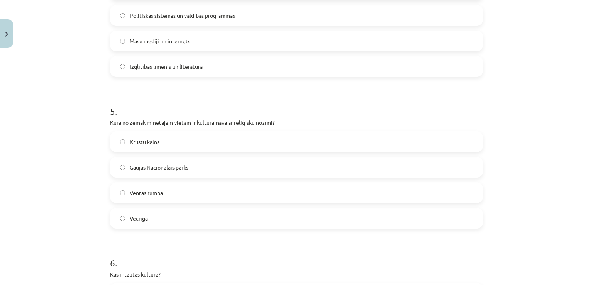
scroll to position [661, 0]
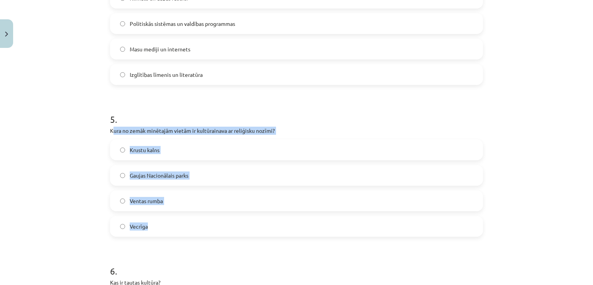
drag, startPoint x: 111, startPoint y: 131, endPoint x: 179, endPoint y: 221, distance: 112.8
click at [179, 221] on div "5 . Kura no zemāk minētajām vietām ir kultūrainava ar reliģisku nozīmi? Krustu …" at bounding box center [296, 168] width 373 height 136
click at [202, 151] on label "Krustu kalns" at bounding box center [297, 149] width 372 height 19
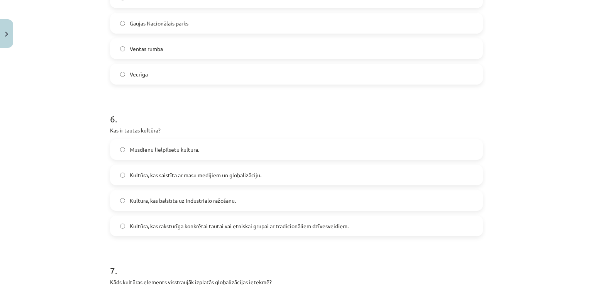
scroll to position [850, 0]
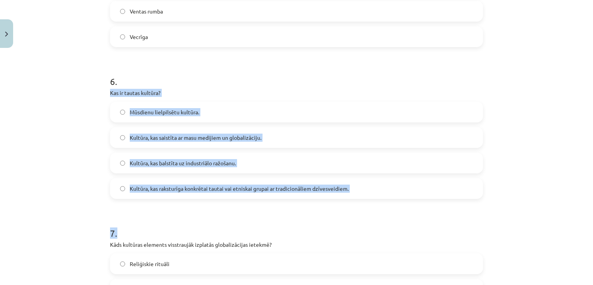
drag, startPoint x: 107, startPoint y: 89, endPoint x: 358, endPoint y: 208, distance: 277.7
click at [358, 208] on form "1 . Kura no zemāk minētajām valstīm pieder pie Ķīnas-Japānas kultūras reģiona? …" at bounding box center [296, 55] width 373 height 1503
click at [405, 211] on form "1 . Kura no zemāk minētajām valstīm pieder pie Ķīnas-Japānas kultūras reģiona? …" at bounding box center [296, 55] width 373 height 1503
drag, startPoint x: 105, startPoint y: 92, endPoint x: 351, endPoint y: 185, distance: 263.0
click at [351, 185] on div "50 XP Saņemsi Grūts 89 pilda Apraksts Uzdevums Palīdzība 1 . Kura no zemāk minē…" at bounding box center [296, 38] width 382 height 1675
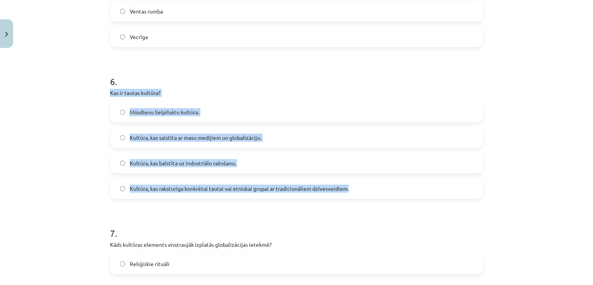
click at [281, 183] on label "Kultūra, kas raksturīga konkrētai tautai vai etniskai grupai ar tradicionāliem …" at bounding box center [297, 188] width 372 height 19
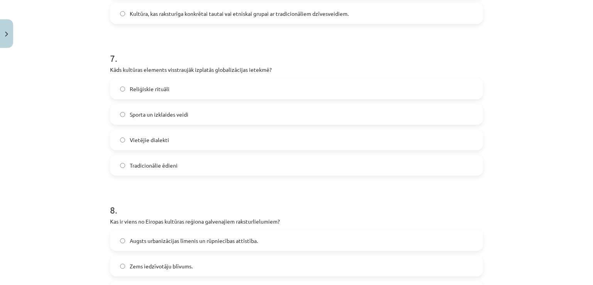
scroll to position [1041, 0]
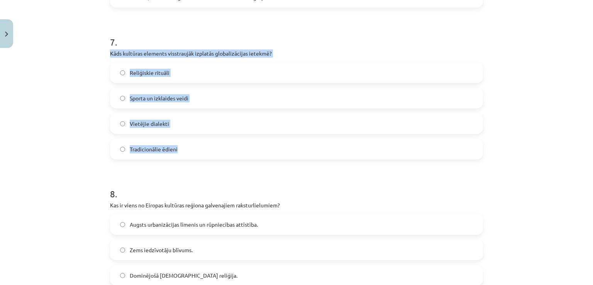
drag, startPoint x: 104, startPoint y: 53, endPoint x: 202, endPoint y: 155, distance: 141.2
click at [212, 102] on label "Sporta un izklaides veidi" at bounding box center [297, 97] width 372 height 19
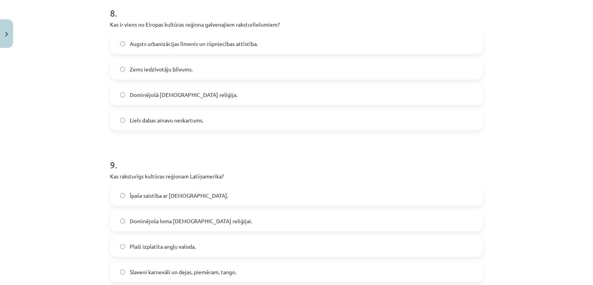
scroll to position [1210, 0]
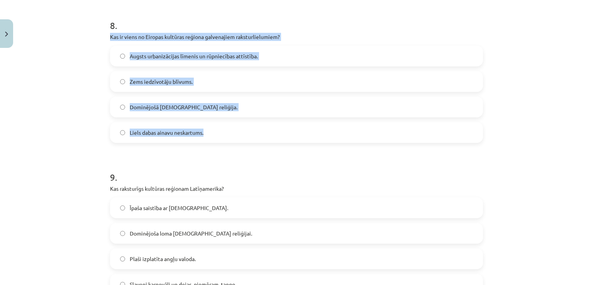
drag, startPoint x: 109, startPoint y: 36, endPoint x: 224, endPoint y: 136, distance: 152.3
click at [224, 136] on div "8 . Kas ir viens no Eiropas kultūras reģiona galvenajiem raksturlielumiem? Augs…" at bounding box center [296, 75] width 373 height 136
click at [284, 51] on label "Augsts urbanizācijas līmenis un rūpniecības attīstība." at bounding box center [297, 55] width 372 height 19
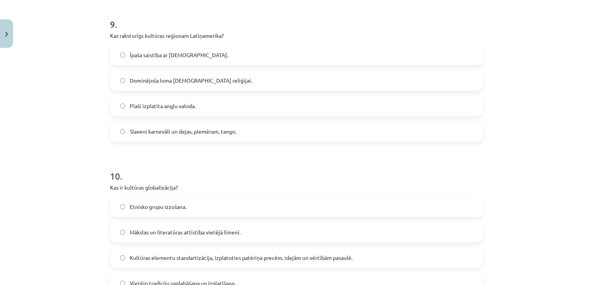
scroll to position [1375, 0]
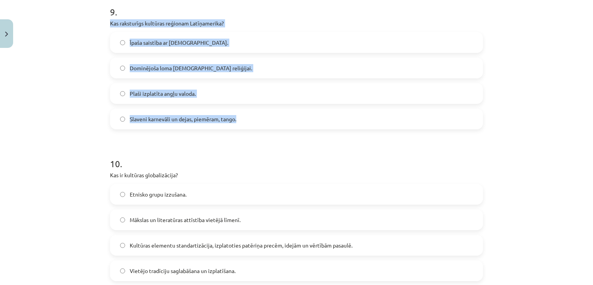
drag, startPoint x: 107, startPoint y: 22, endPoint x: 242, endPoint y: 126, distance: 170.6
click at [195, 24] on p "Kas raksturīgs kultūras reģionam Latīņamerika?" at bounding box center [296, 23] width 373 height 8
click at [263, 122] on label "Slaveni karnevāli un dejas, piemēram, tango." at bounding box center [297, 118] width 372 height 19
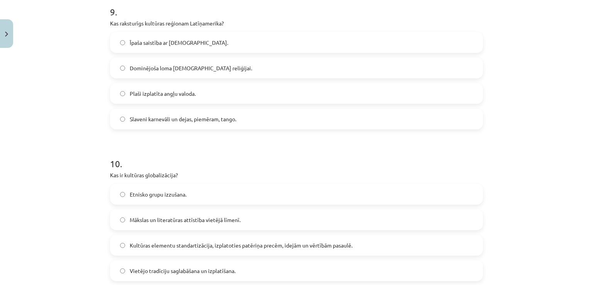
scroll to position [1460, 0]
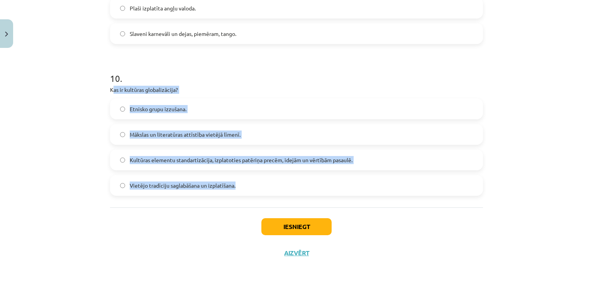
drag, startPoint x: 109, startPoint y: 90, endPoint x: 252, endPoint y: 175, distance: 166.8
click at [252, 175] on div "10 . Kas ir kultūras globalizācija? Etnisko grupu izzušana. Mākslas un literatū…" at bounding box center [296, 127] width 373 height 136
click at [282, 163] on span "Kultūras elementu standartizācija, izplatoties patēriņa precēm, idejām un vērtī…" at bounding box center [241, 160] width 223 height 8
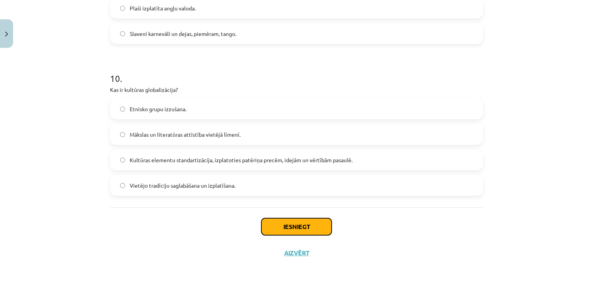
click at [303, 228] on button "Iesniegt" at bounding box center [297, 226] width 70 height 17
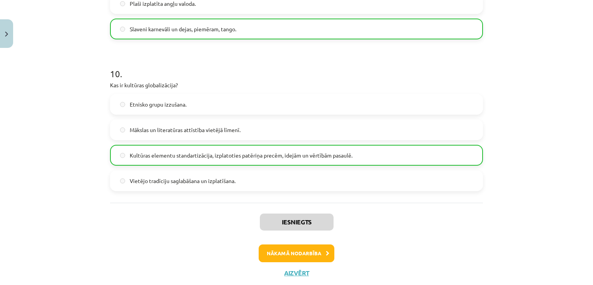
scroll to position [1483, 0]
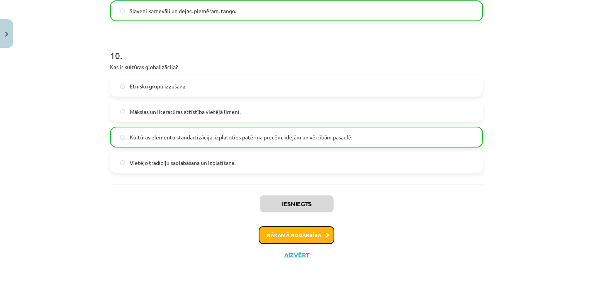
click at [293, 241] on button "Nākamā nodarbība" at bounding box center [297, 235] width 76 height 18
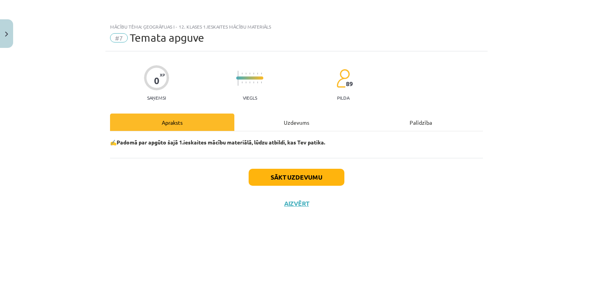
scroll to position [0, 0]
click at [297, 181] on button "Sākt uzdevumu" at bounding box center [297, 177] width 96 height 17
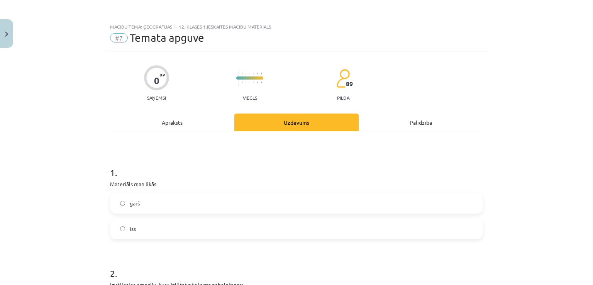
click at [250, 225] on label "īss" at bounding box center [297, 228] width 372 height 19
click at [280, 202] on label "garš" at bounding box center [297, 203] width 372 height 19
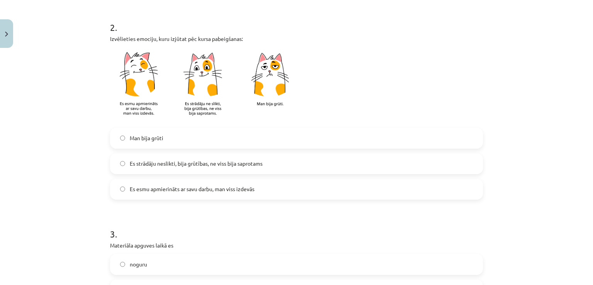
scroll to position [247, 0]
click at [248, 162] on span "Es strādāju neslikti, bija grūtības, ne viss bija saprotams" at bounding box center [196, 162] width 133 height 8
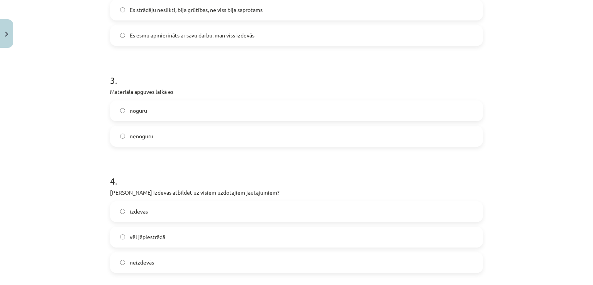
scroll to position [409, 0]
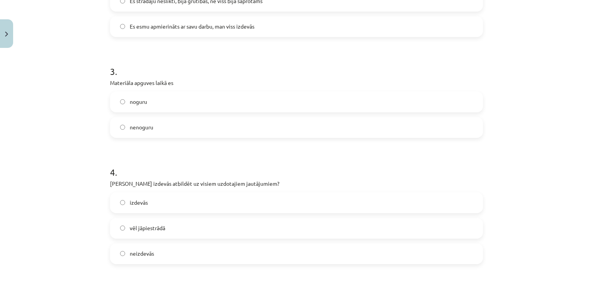
click at [247, 125] on label "nenoguru" at bounding box center [297, 127] width 372 height 19
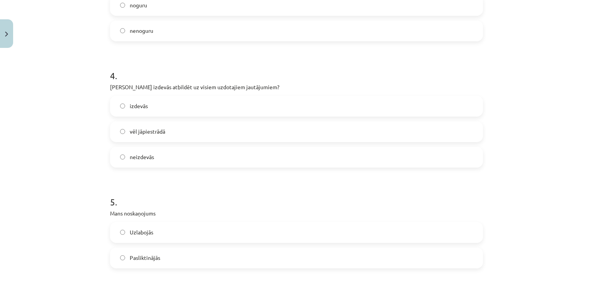
scroll to position [520, 0]
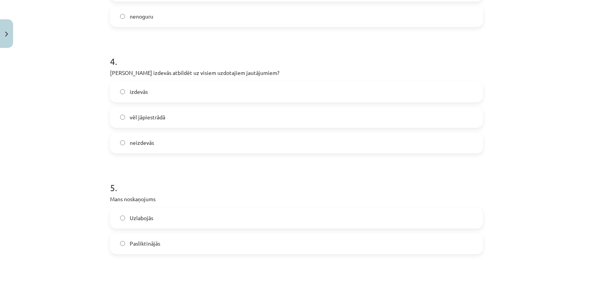
click at [289, 119] on label "vēl jāpiestrādā" at bounding box center [297, 117] width 372 height 19
click at [289, 217] on label "Uzlabojās" at bounding box center [297, 218] width 372 height 19
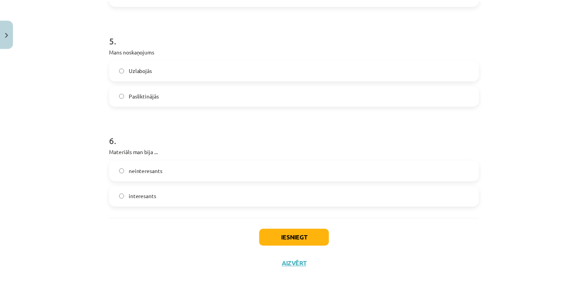
scroll to position [679, 0]
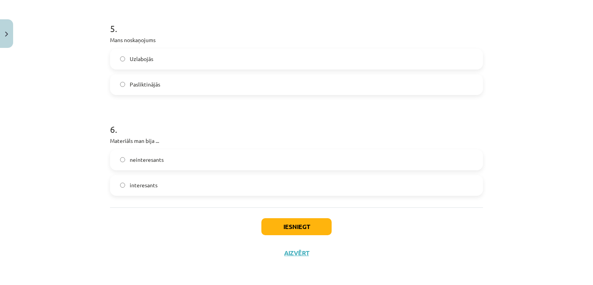
click at [237, 183] on label "interesants" at bounding box center [297, 185] width 372 height 19
click at [301, 226] on button "Iesniegt" at bounding box center [297, 226] width 70 height 17
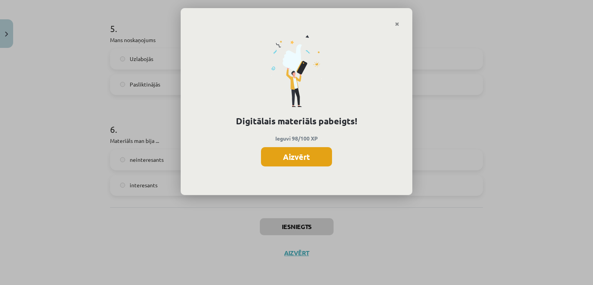
click at [289, 161] on button "Aizvērt" at bounding box center [296, 156] width 71 height 19
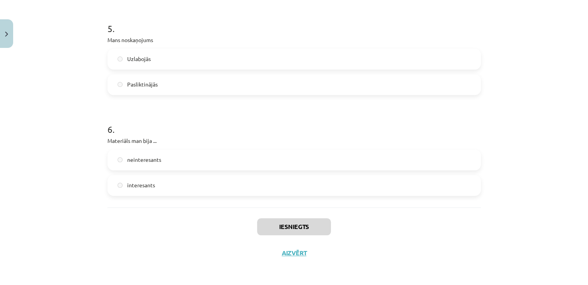
scroll to position [0, 0]
click at [5, 34] on img "Close" at bounding box center [6, 34] width 3 height 5
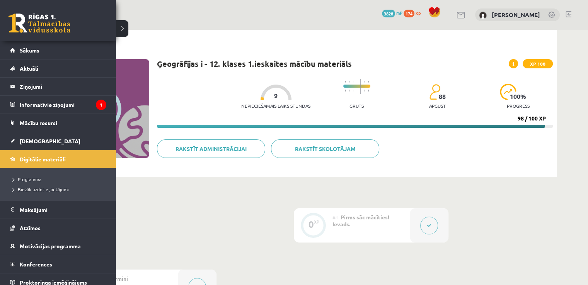
click at [50, 158] on span "Digitālie materiāli" at bounding box center [43, 159] width 46 height 7
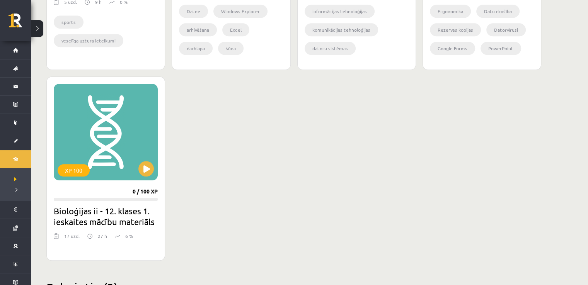
scroll to position [643, 0]
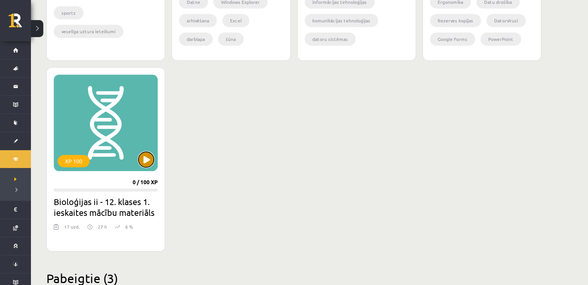
click at [149, 164] on button at bounding box center [145, 159] width 15 height 15
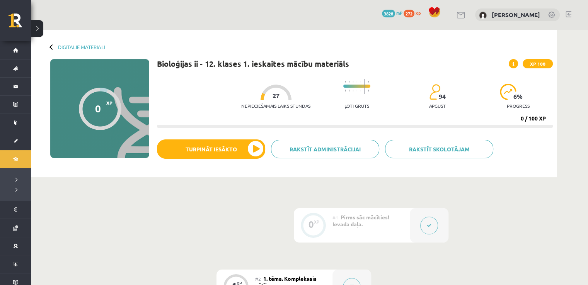
click at [428, 220] on button at bounding box center [429, 226] width 18 height 18
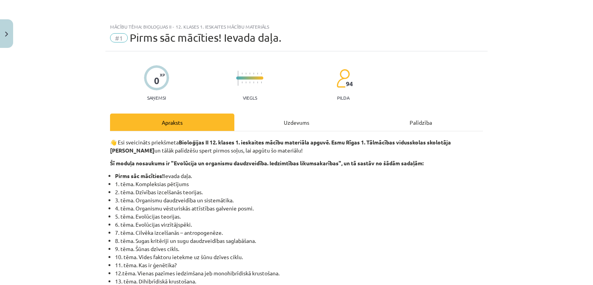
click at [273, 121] on div "Uzdevums" at bounding box center [296, 122] width 124 height 17
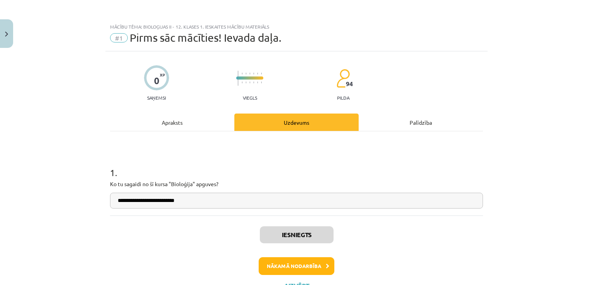
scroll to position [19, 0]
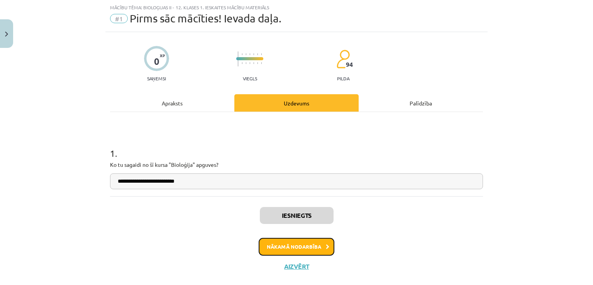
click at [303, 253] on button "Nākamā nodarbība" at bounding box center [297, 247] width 76 height 18
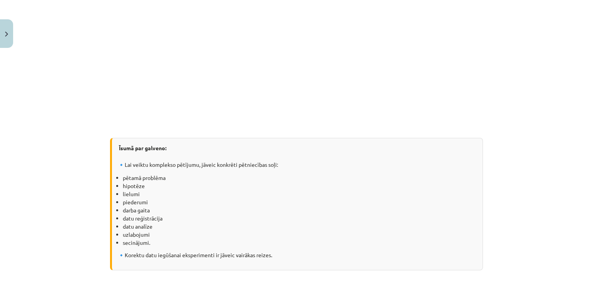
scroll to position [1063, 0]
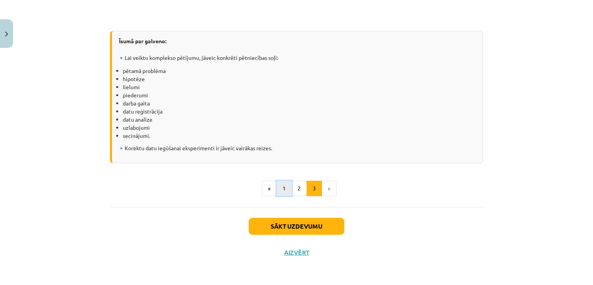
click at [283, 187] on button "1" at bounding box center [284, 188] width 15 height 15
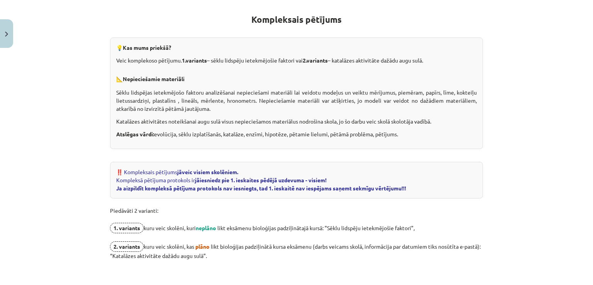
scroll to position [567, 0]
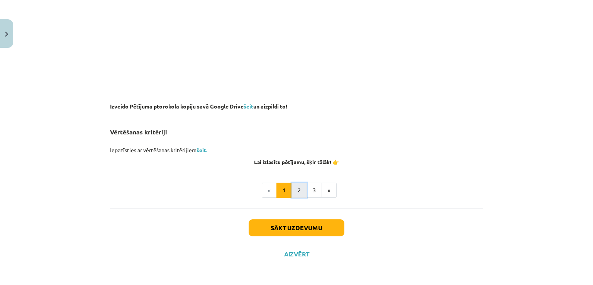
click at [300, 192] on button "2" at bounding box center [299, 190] width 15 height 15
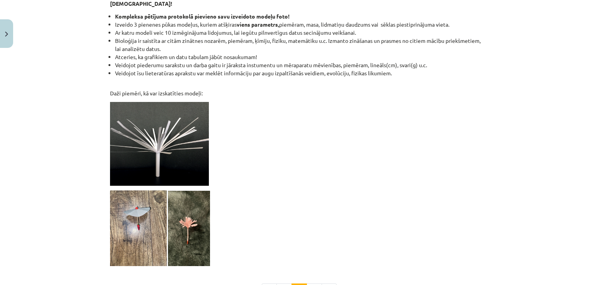
scroll to position [567, 0]
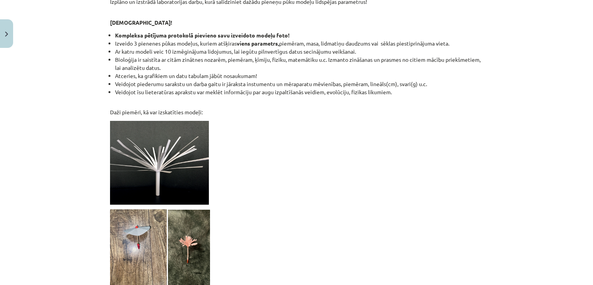
drag, startPoint x: 586, startPoint y: 192, endPoint x: 593, endPoint y: 178, distance: 15.7
click at [593, 178] on div "Mācību tēma: Bioloģijas ii - 12. klases 1. ieskaites mācību materiāls #2 1. tēm…" at bounding box center [296, 142] width 593 height 285
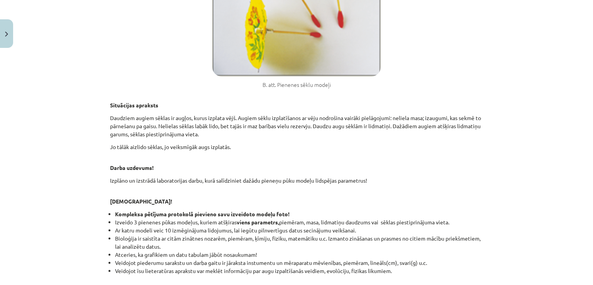
scroll to position [0, 0]
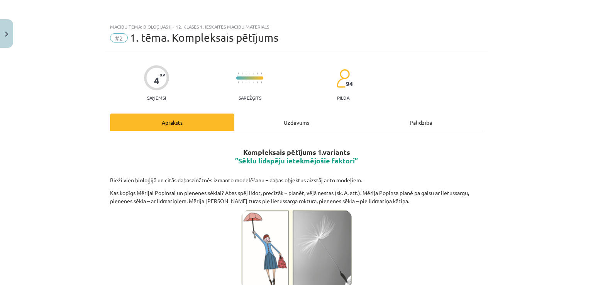
click at [303, 127] on div "Uzdevums" at bounding box center [296, 122] width 124 height 17
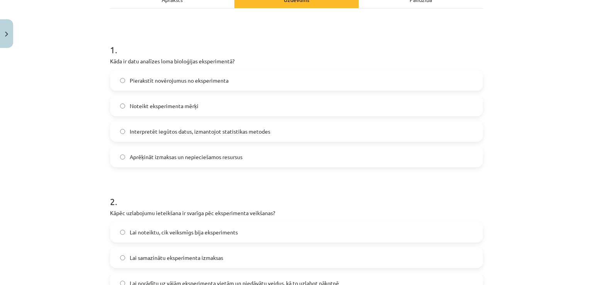
scroll to position [49, 0]
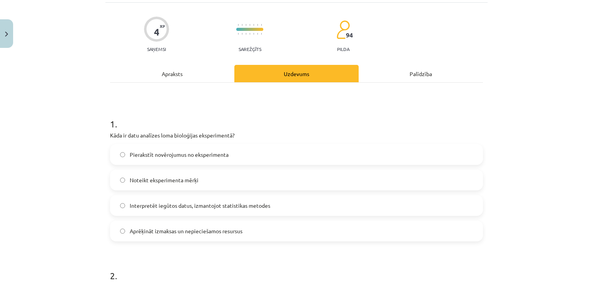
click at [176, 72] on div "Apraksts" at bounding box center [172, 73] width 124 height 17
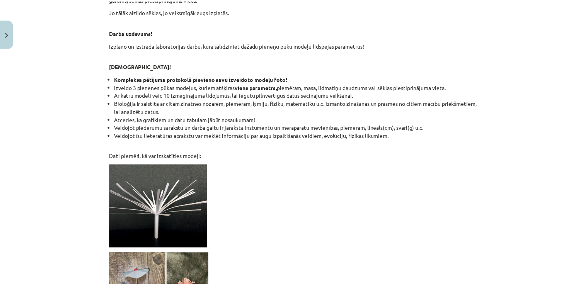
scroll to position [524, 0]
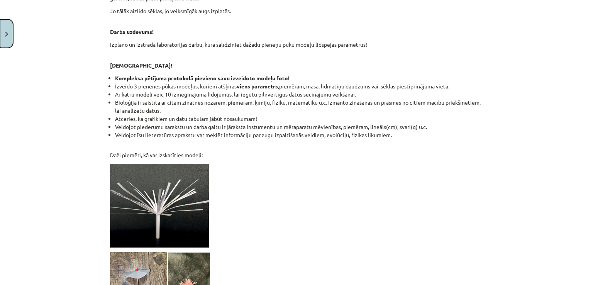
click at [13, 41] on button "Close" at bounding box center [6, 33] width 13 height 29
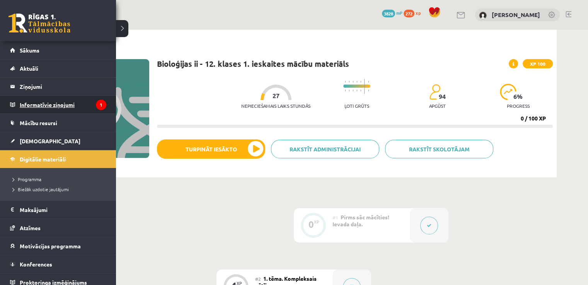
click at [53, 103] on legend "Informatīvie ziņojumi 1" at bounding box center [63, 105] width 87 height 18
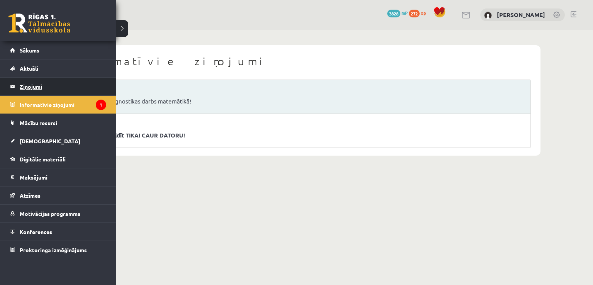
click at [20, 90] on legend "Ziņojumi 0" at bounding box center [63, 87] width 87 height 18
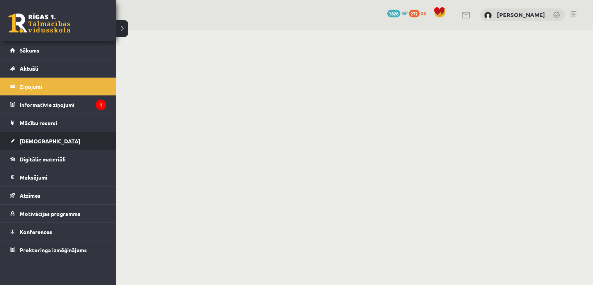
click at [26, 136] on link "[DEMOGRAPHIC_DATA]" at bounding box center [58, 141] width 96 height 18
